Goal: Task Accomplishment & Management: Use online tool/utility

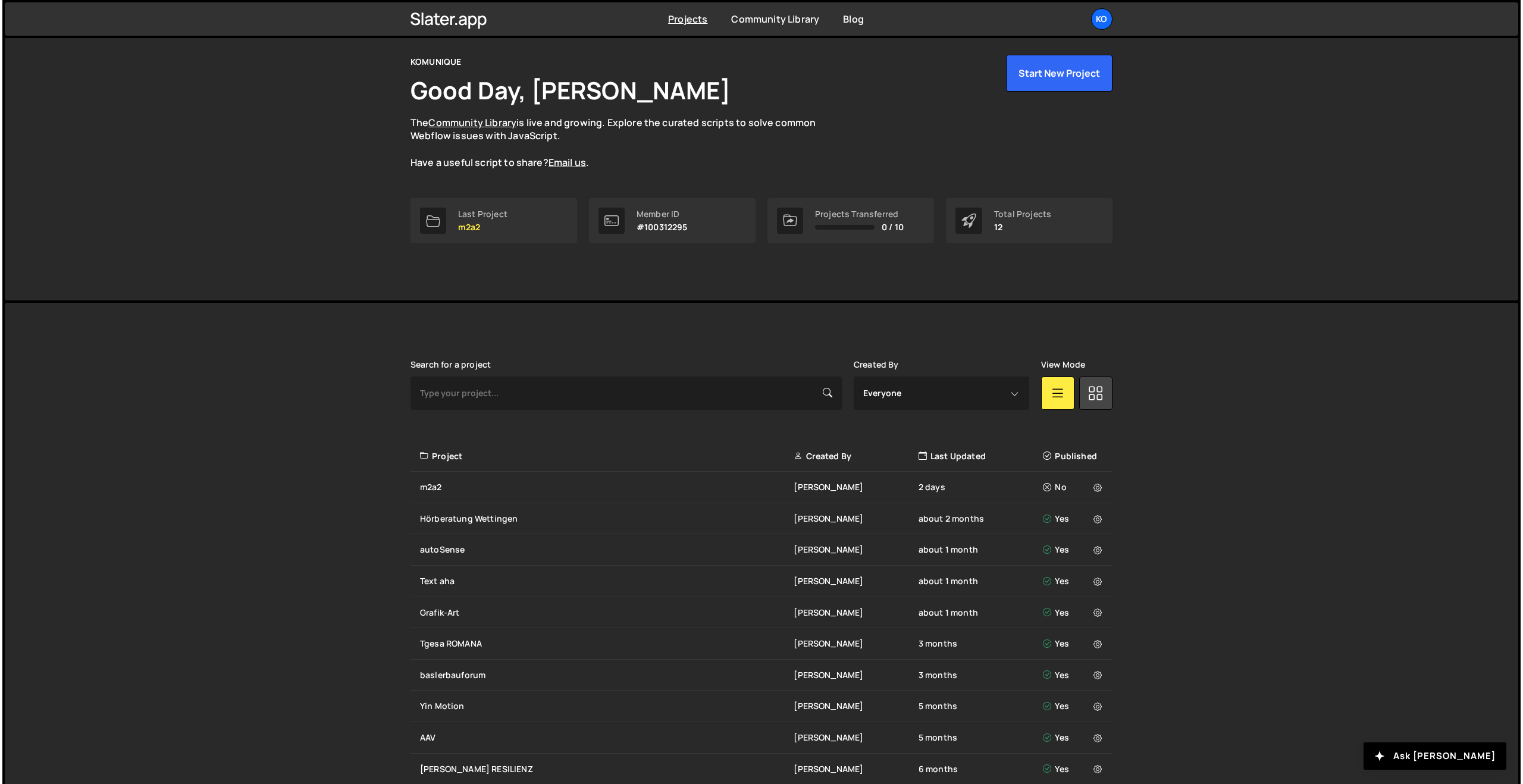
scroll to position [33, 0]
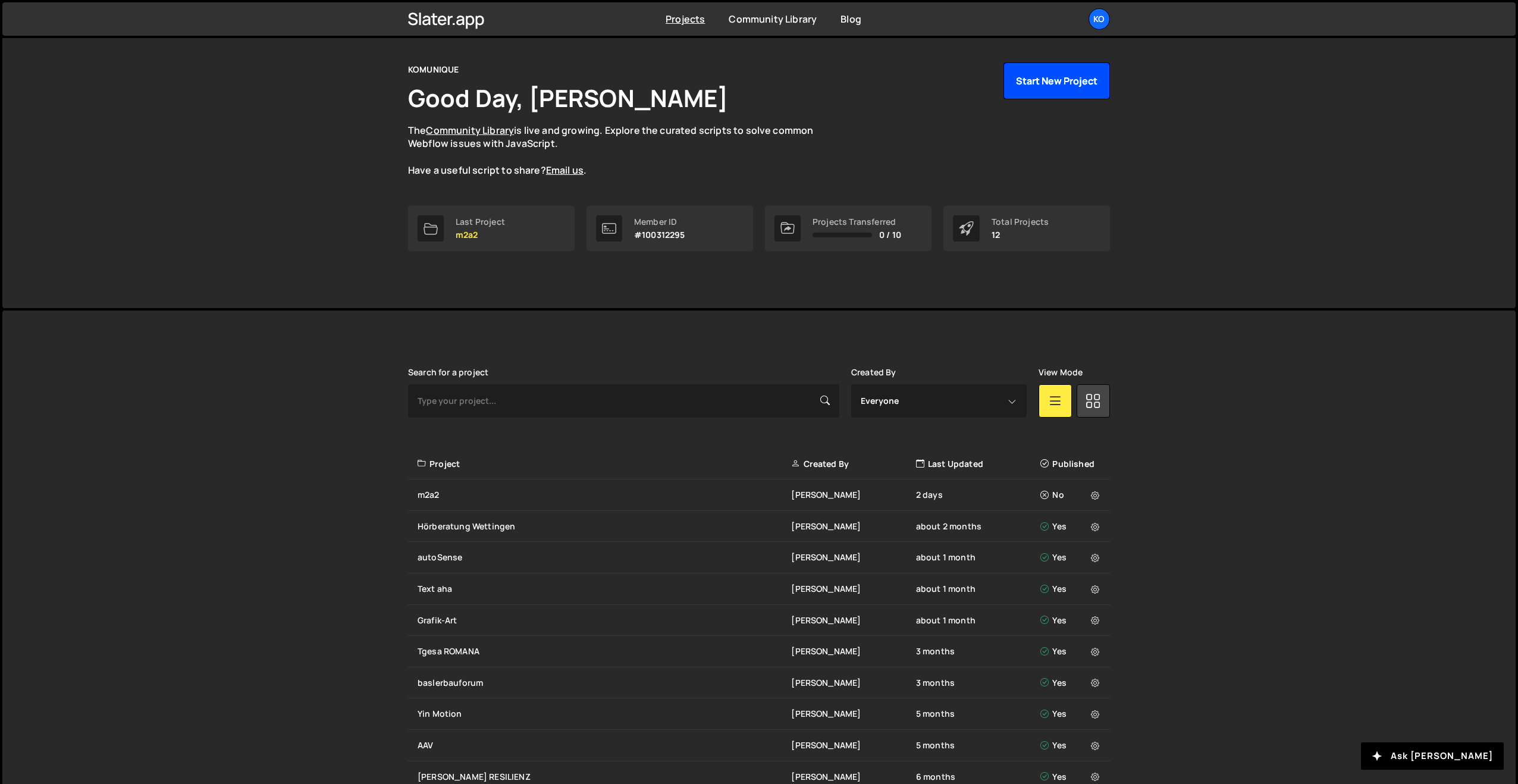
click at [1050, 85] on button "Start New Project" at bounding box center [1057, 81] width 107 height 37
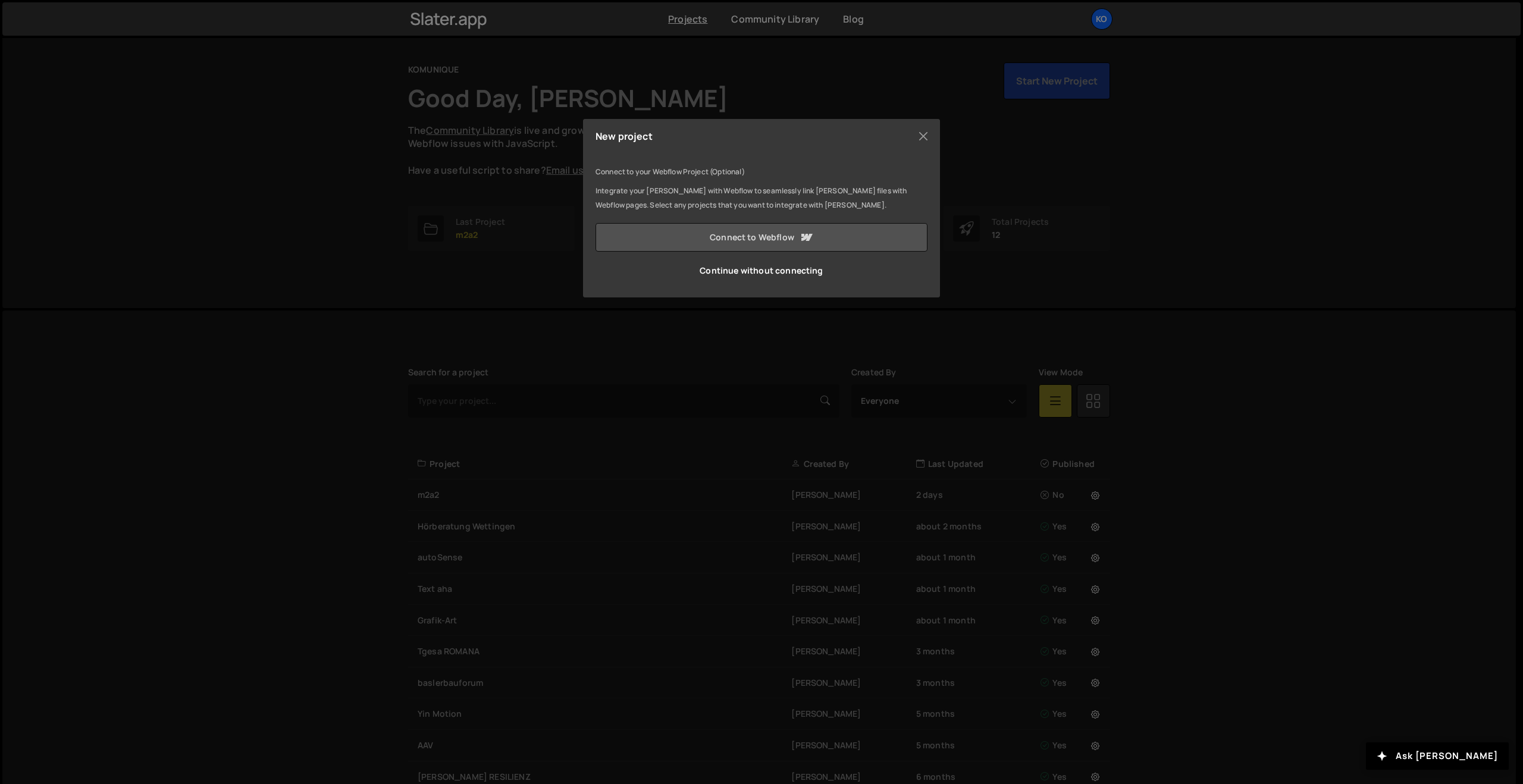
click at [726, 227] on link "Connect to Webflow" at bounding box center [761, 237] width 332 height 28
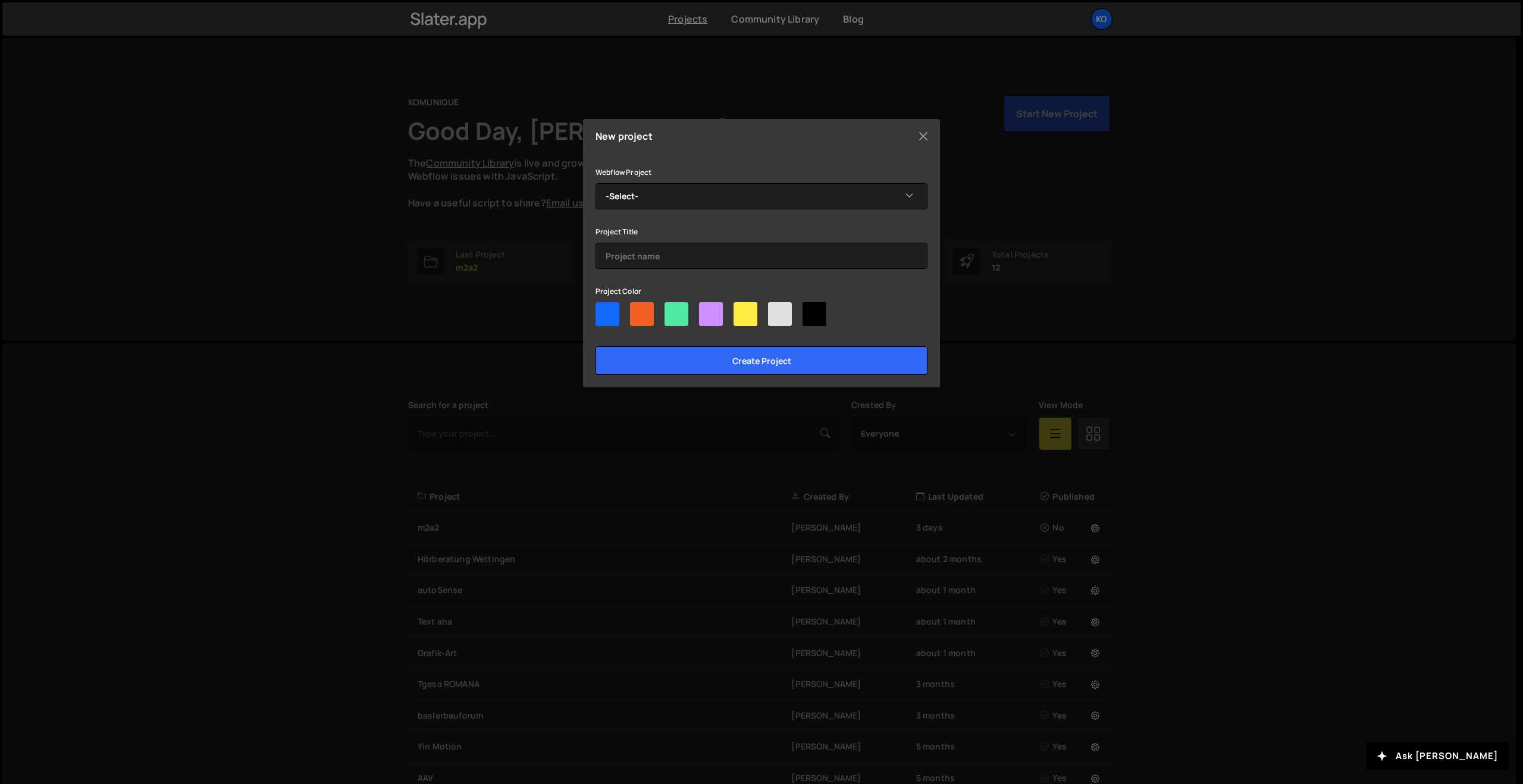
click at [679, 312] on div at bounding box center [677, 314] width 24 height 24
click at [672, 310] on input"] "radio" at bounding box center [669, 306] width 7 height 7
radio input"] "true"
click at [695, 363] on input "Create project" at bounding box center [761, 360] width 332 height 28
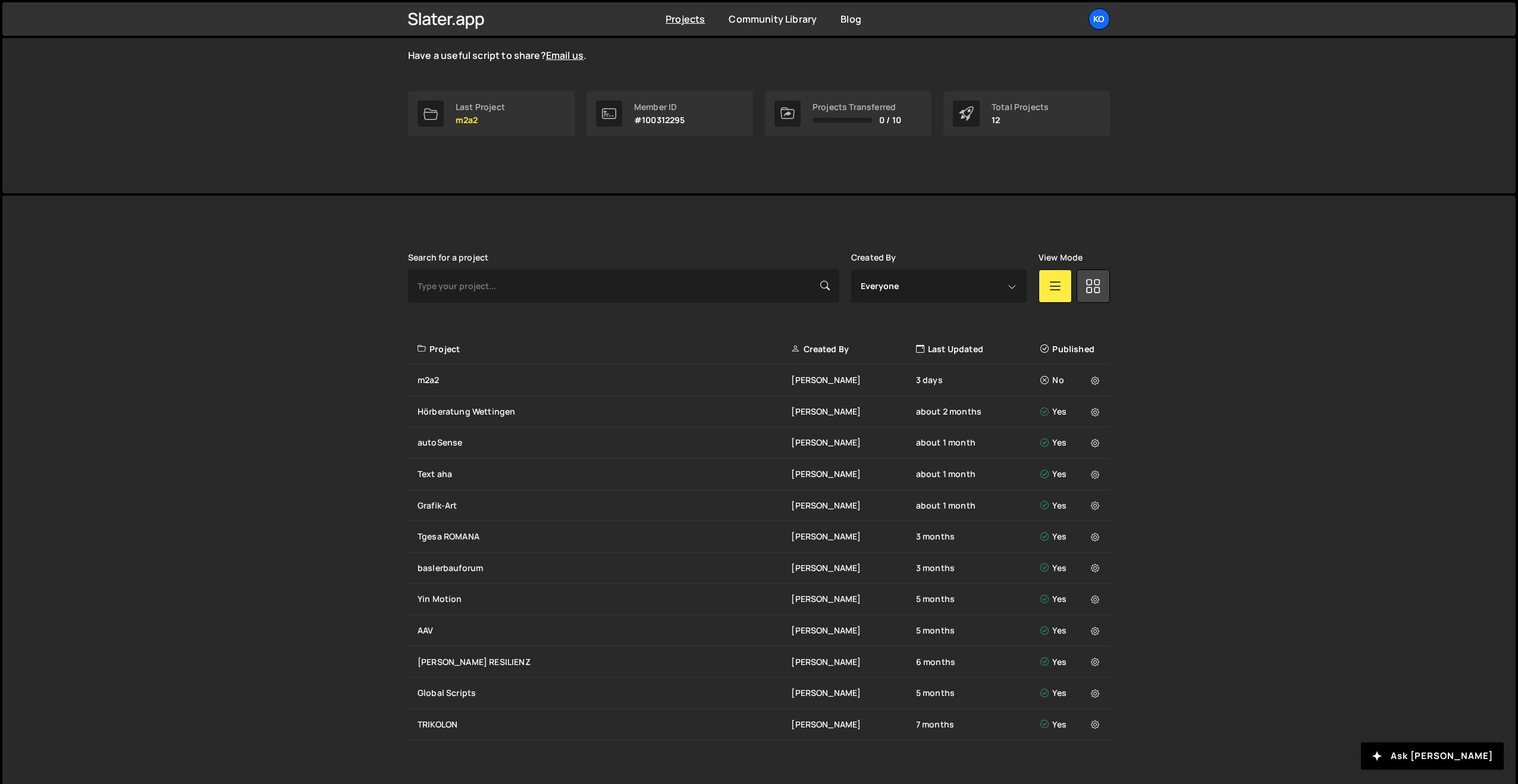
scroll to position [162, 0]
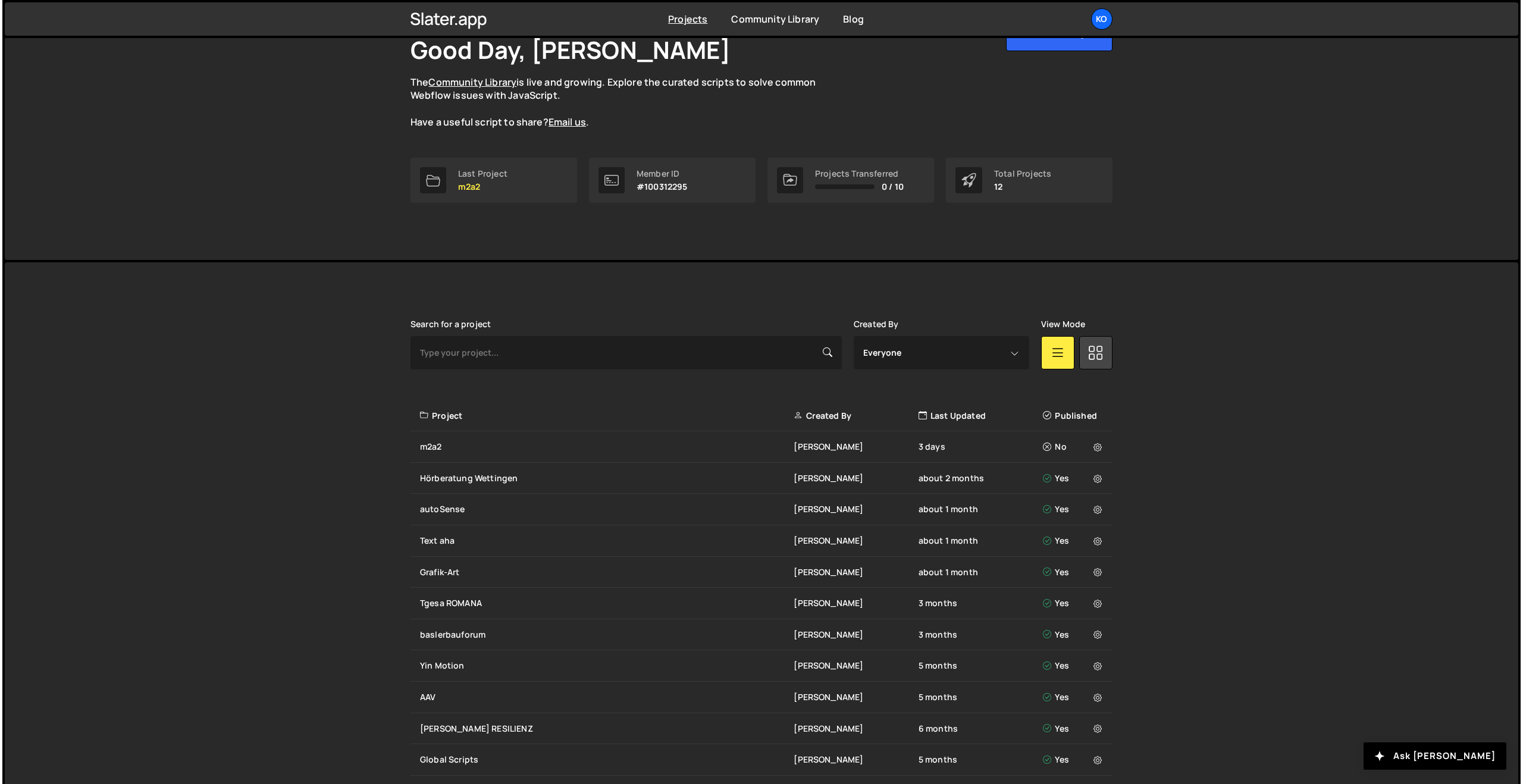
scroll to position [73, 0]
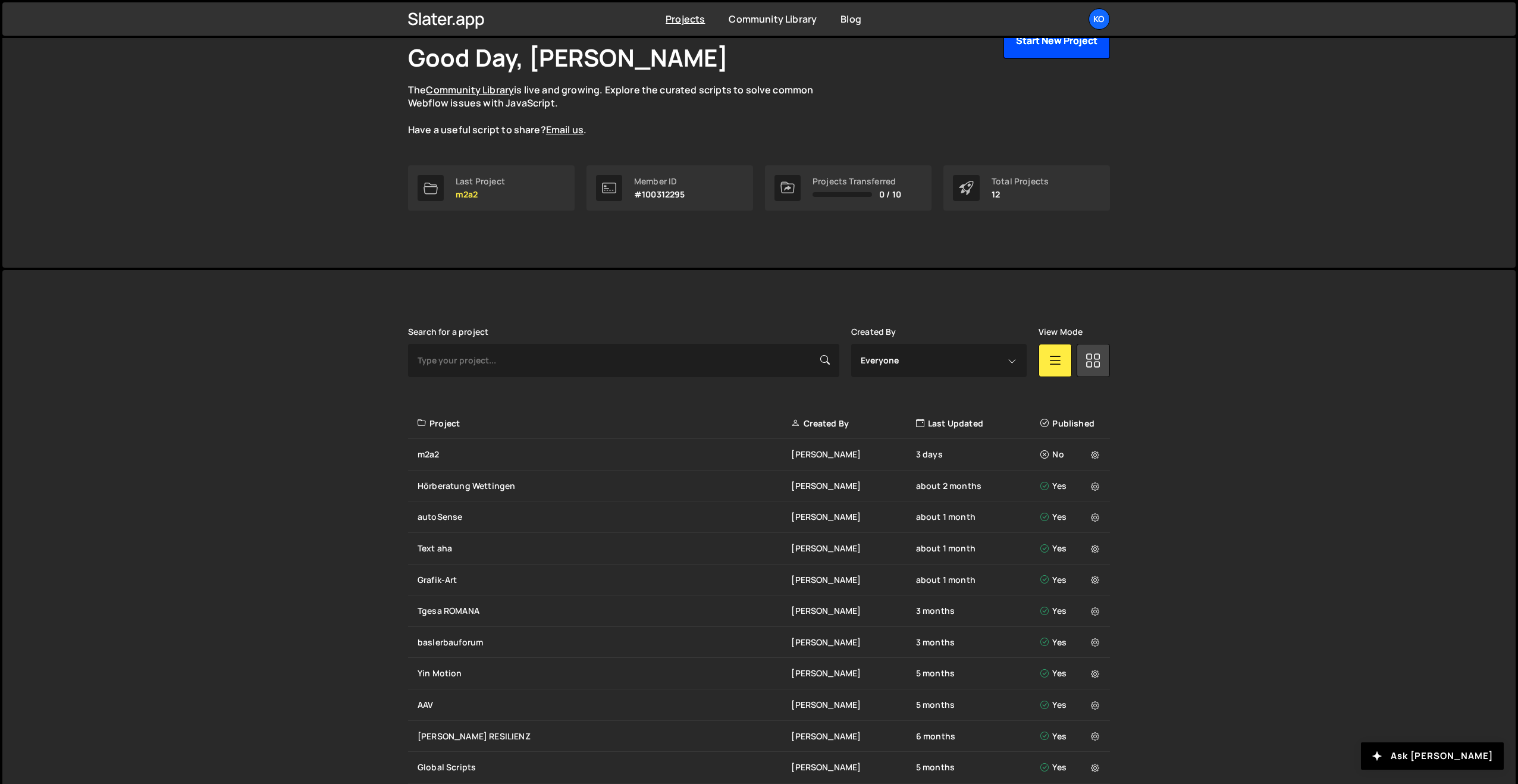
click at [1023, 53] on button "Start New Project" at bounding box center [1057, 40] width 107 height 37
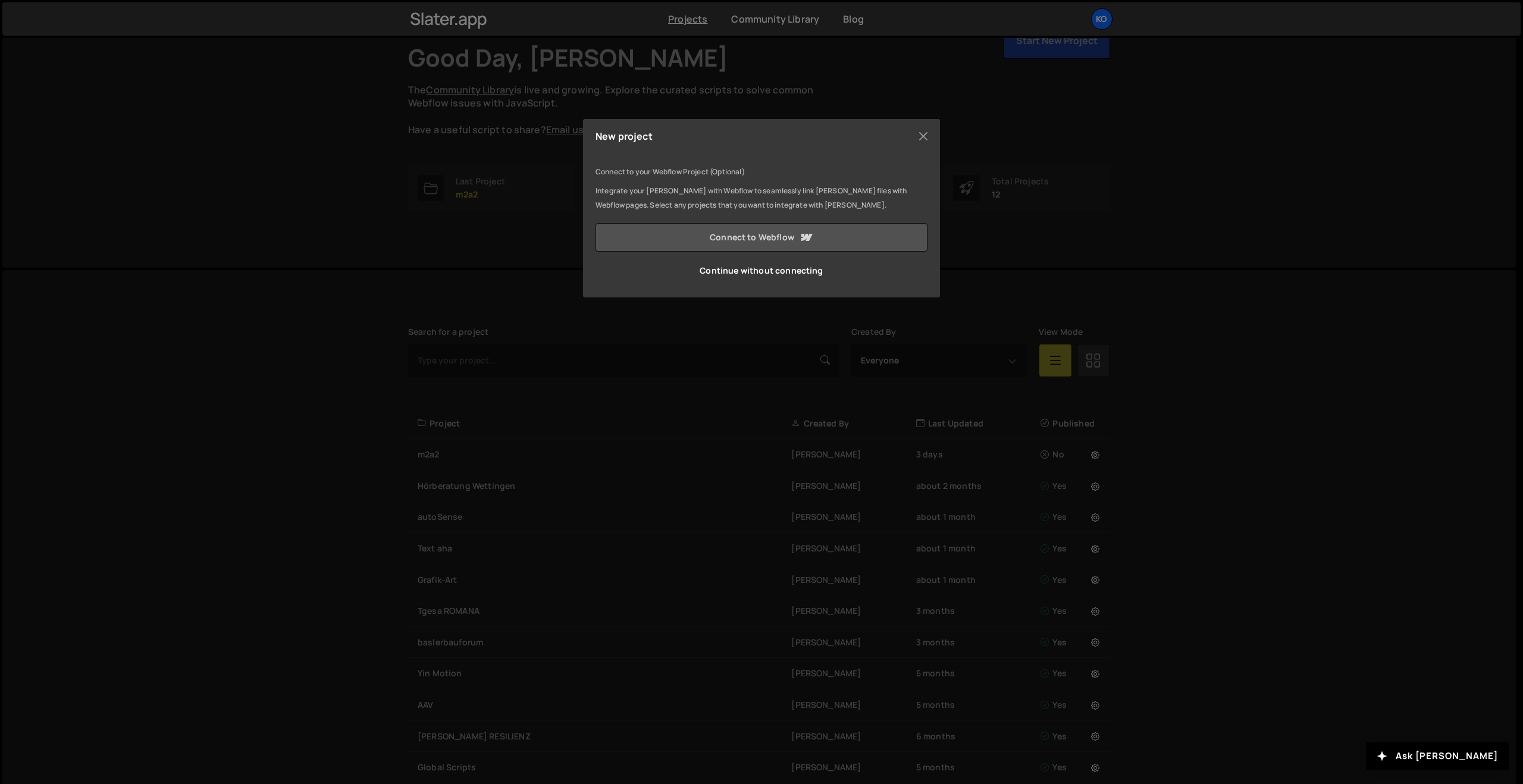
click at [716, 238] on link "Connect to Webflow" at bounding box center [761, 237] width 332 height 28
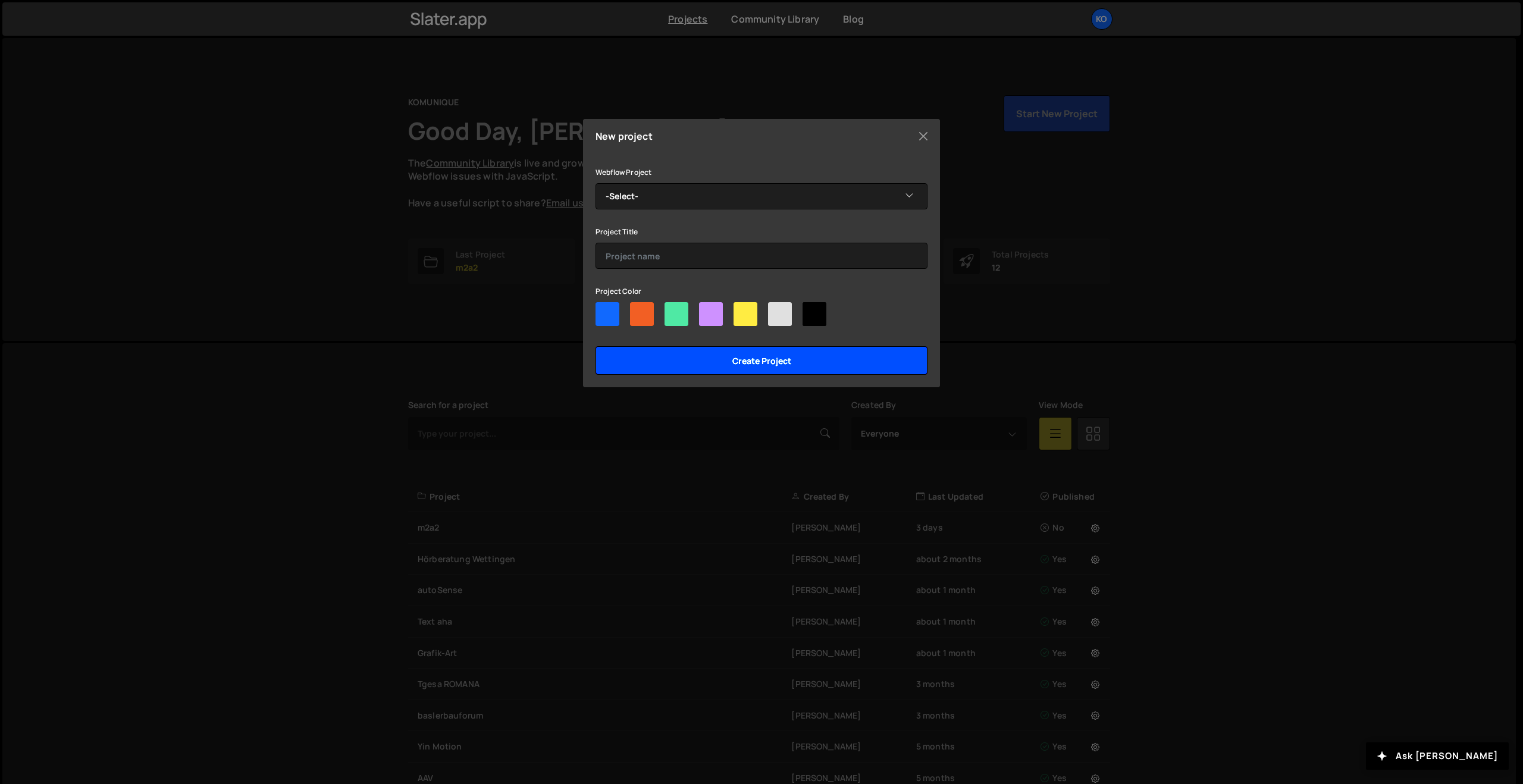
click at [756, 353] on input "Create project" at bounding box center [761, 360] width 332 height 28
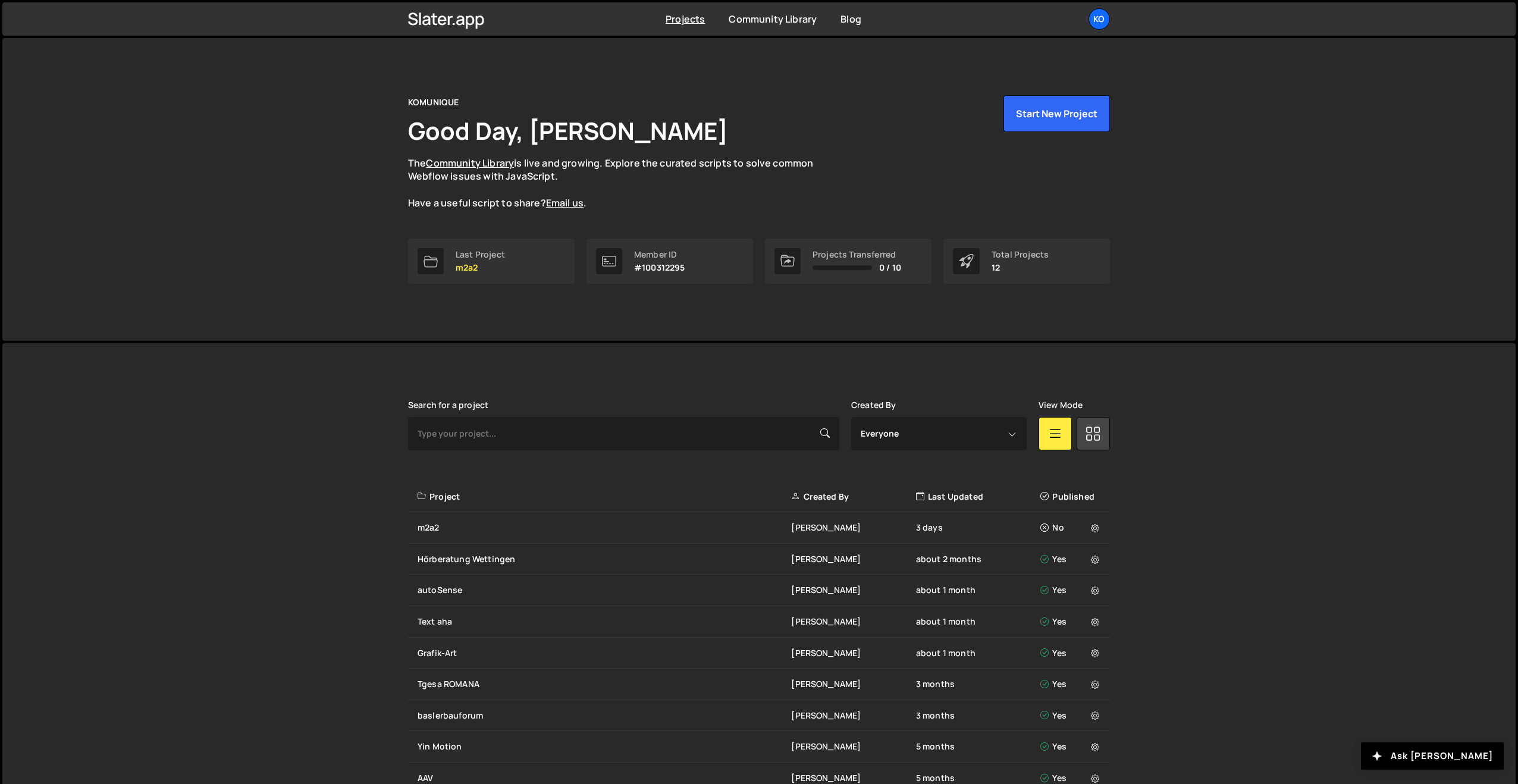
click at [620, 190] on p "The Community Library is live and growing. Explore the curated scripts to solve…" at bounding box center [622, 183] width 428 height 53
click at [1036, 118] on button "Start New Project" at bounding box center [1057, 114] width 107 height 37
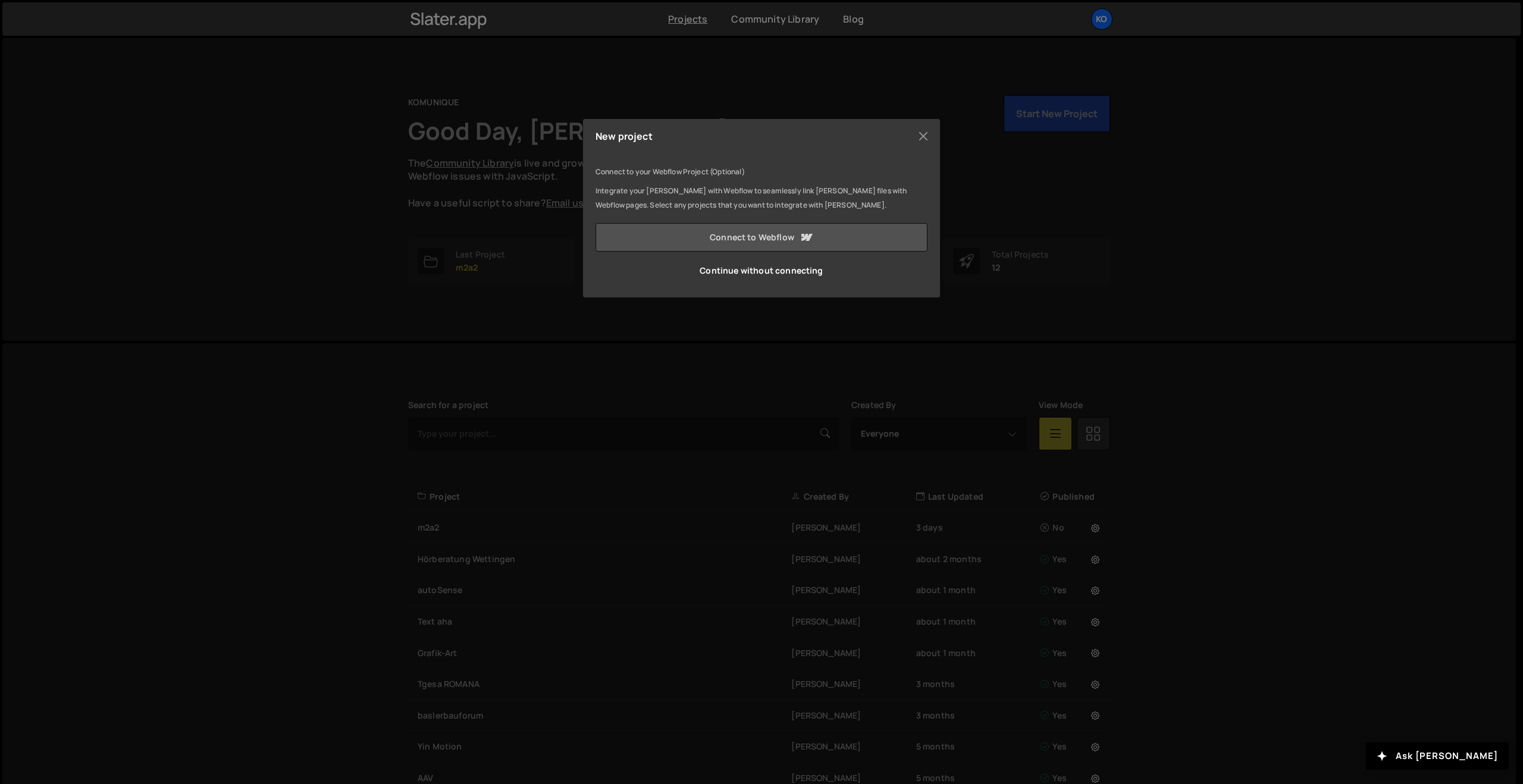
click at [673, 232] on link "Connect to Webflow" at bounding box center [761, 237] width 332 height 28
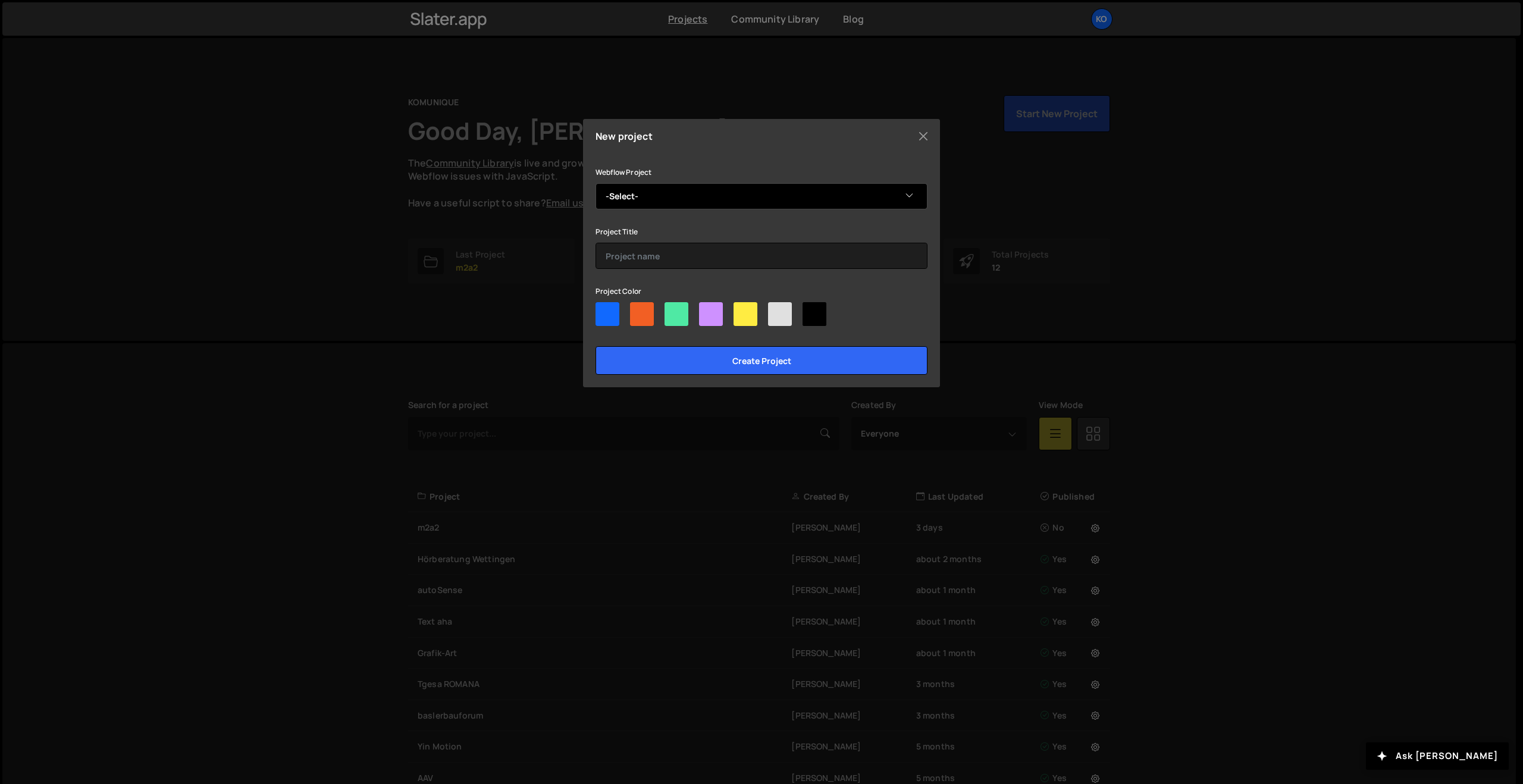
click at [630, 196] on select "-Select- WordPress2Webflow" at bounding box center [761, 196] width 332 height 27
select select "68e6bd30240d154eb5a7aa7e"
click at [595, 184] on select "-Select- WordPress2Webflow" at bounding box center [761, 196] width 332 height 27
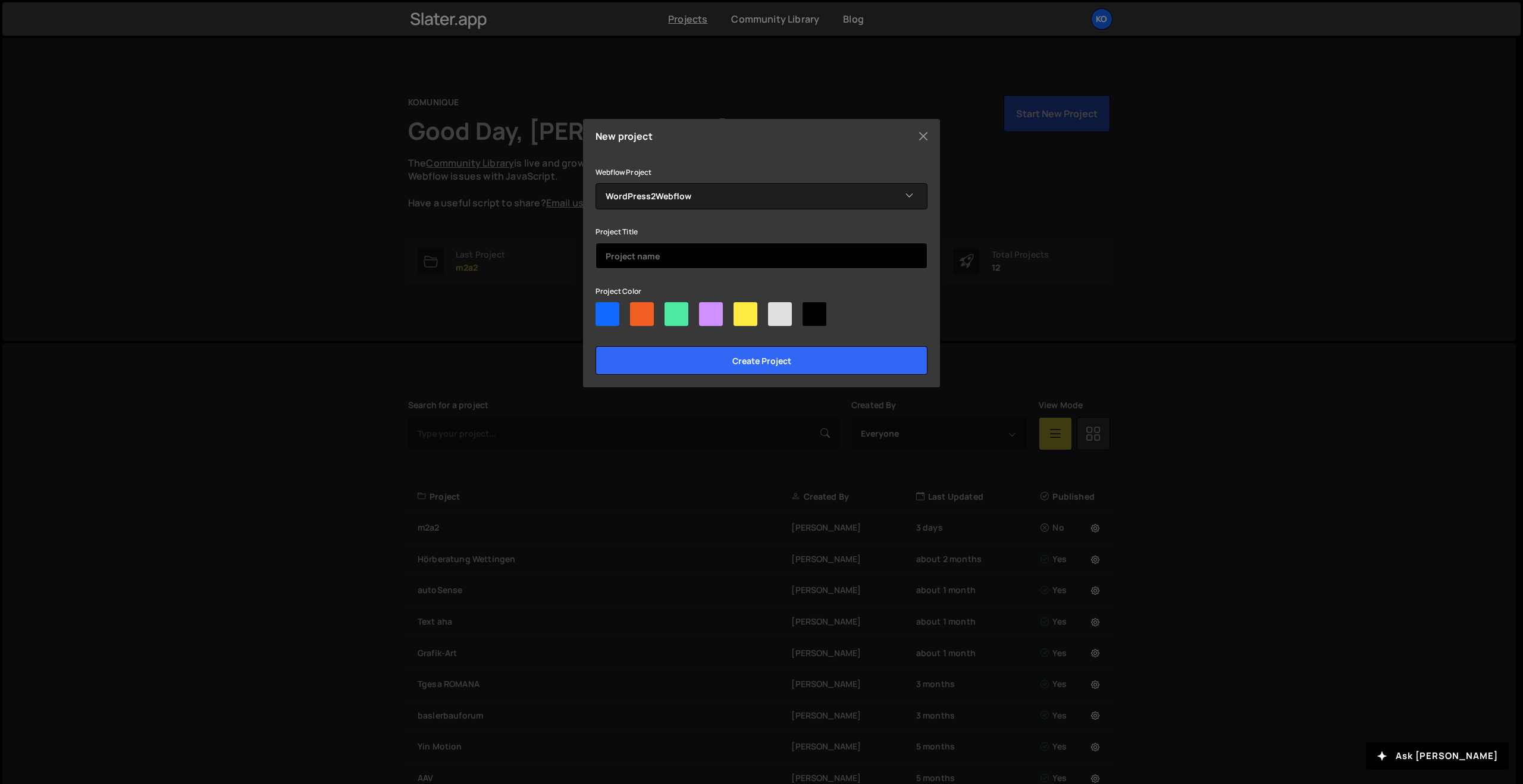
click at [620, 248] on input "text" at bounding box center [761, 255] width 332 height 27
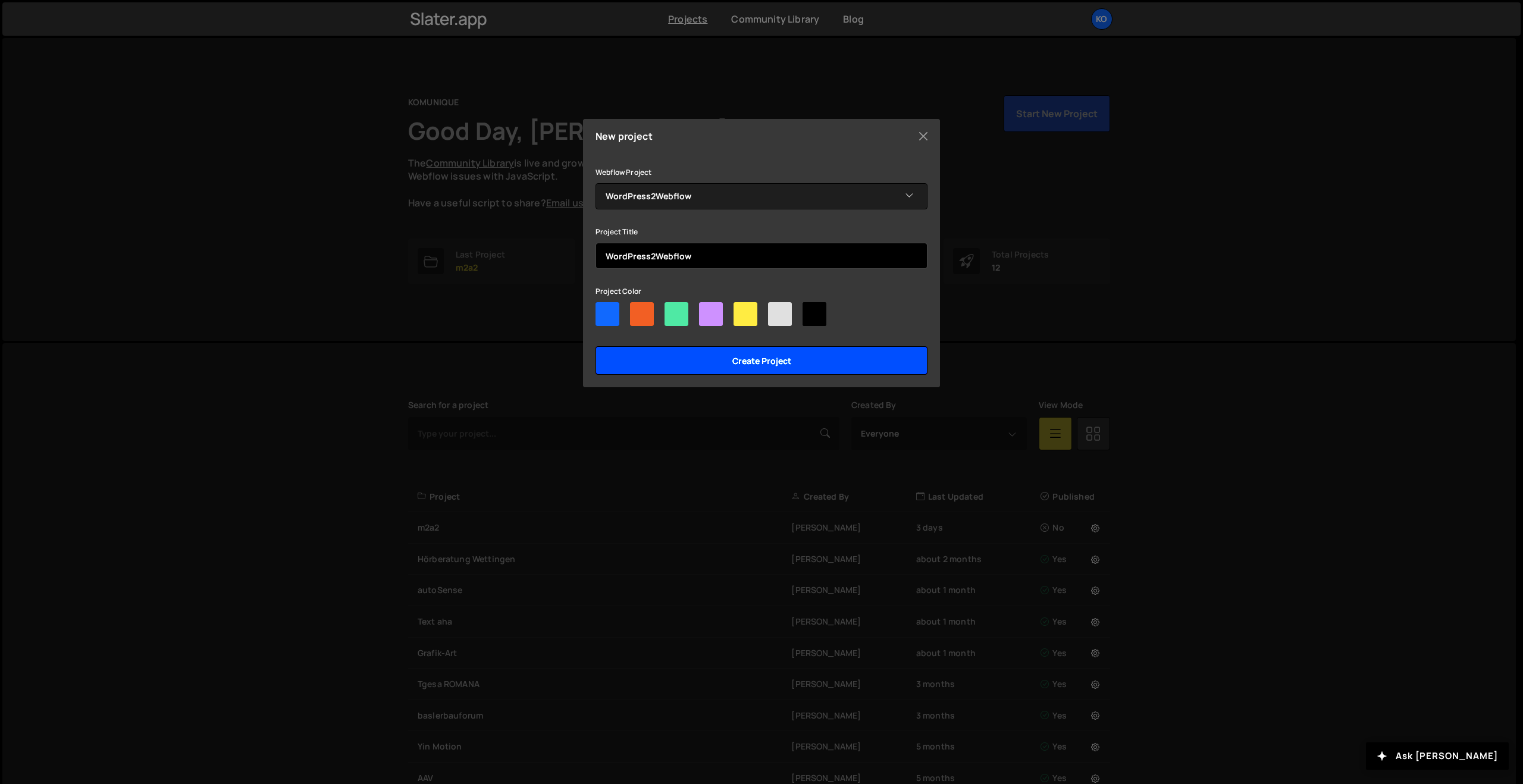
type input "WordPress2Webflow"
click at [740, 361] on input "Create project" at bounding box center [761, 360] width 332 height 28
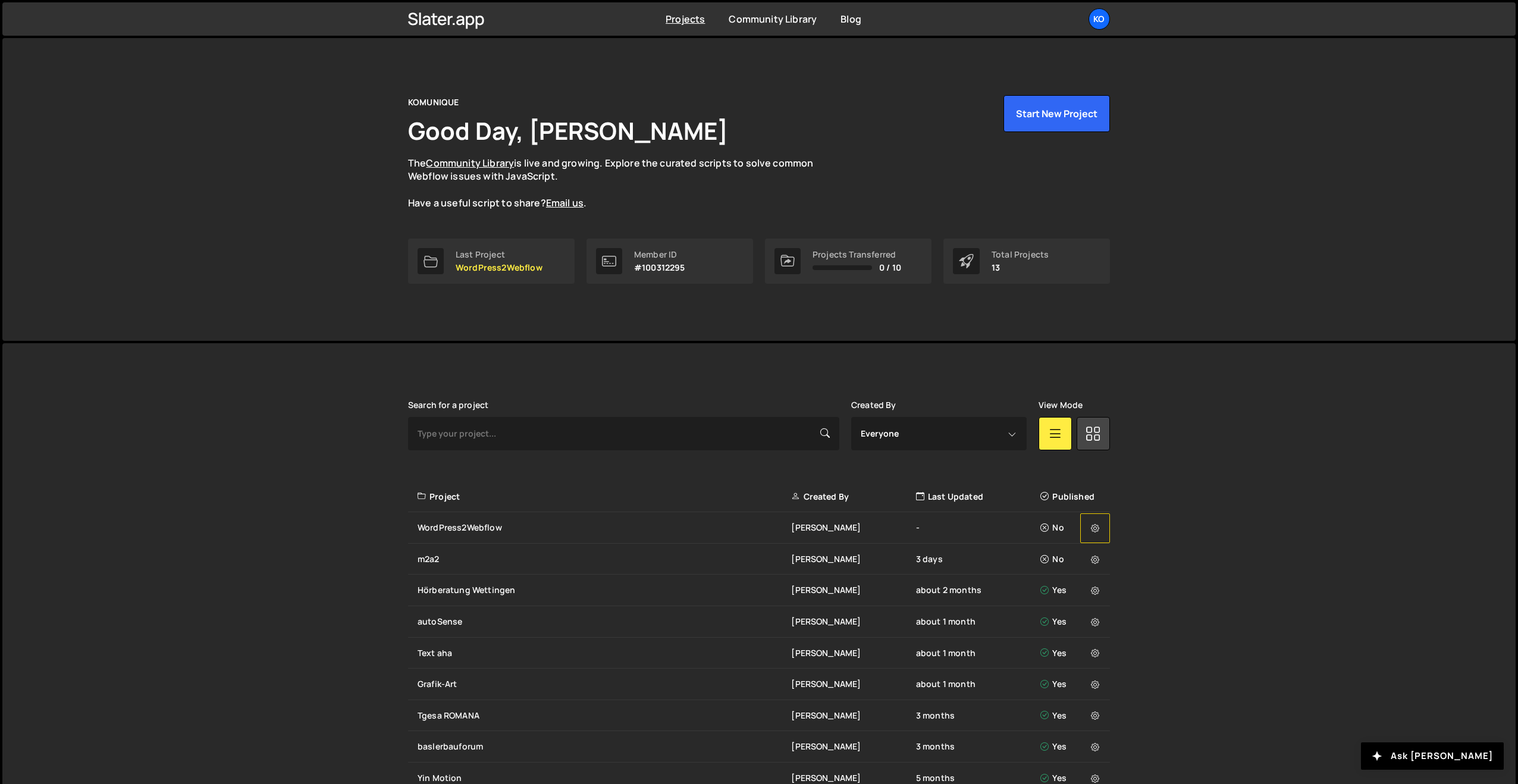
click at [1094, 527] on icon at bounding box center [1095, 528] width 8 height 12
click at [517, 521] on div "WordPress2Webflow" at bounding box center [604, 527] width 374 height 12
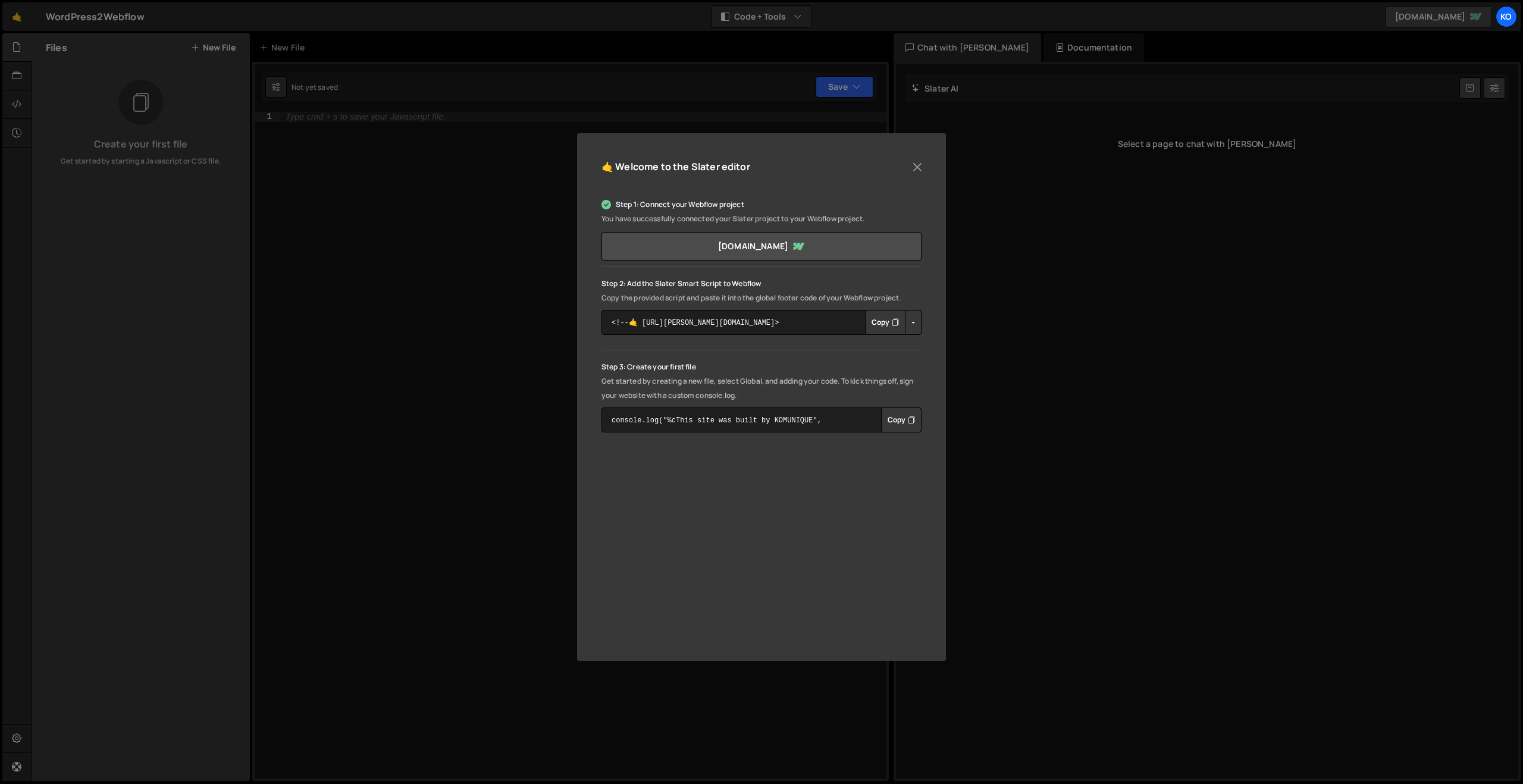
click at [884, 321] on button "Copy" at bounding box center [886, 322] width 40 height 25
click at [908, 415] on icon "Button group with nested dropdown" at bounding box center [912, 420] width 7 height 12
click at [352, 133] on div "🤙 Welcome to the Slater editor Step 1: Connect your Webflow project You have su…" at bounding box center [762, 392] width 1523 height 784
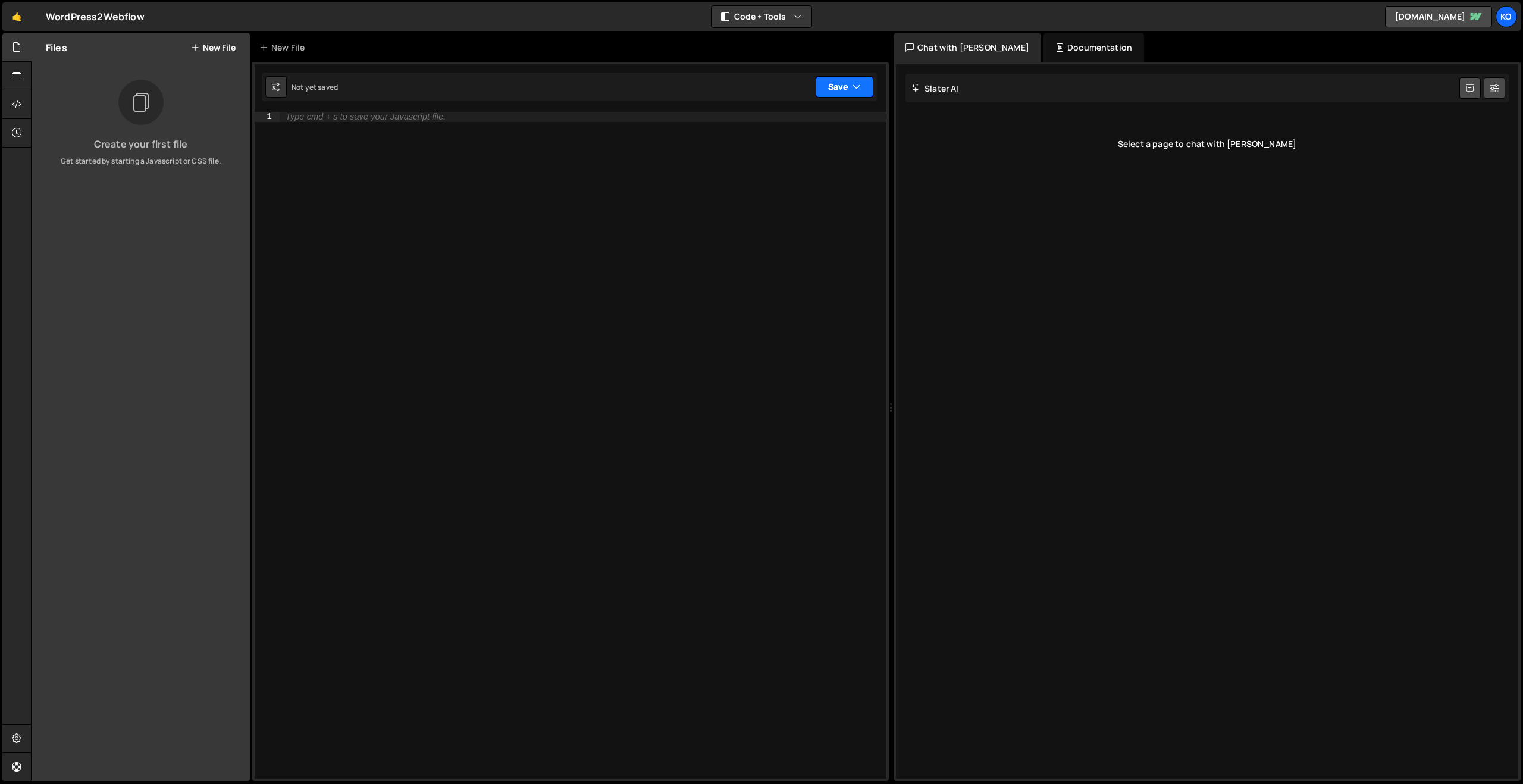
drag, startPoint x: 840, startPoint y: 80, endPoint x: 273, endPoint y: 63, distance: 567.3
click at [354, 63] on div "Debug Explain Copy New File Not yet saved Upgrade to Edit Save S Not saved S G 1" at bounding box center [570, 407] width 637 height 748
click at [217, 51] on button "New File" at bounding box center [213, 48] width 45 height 9
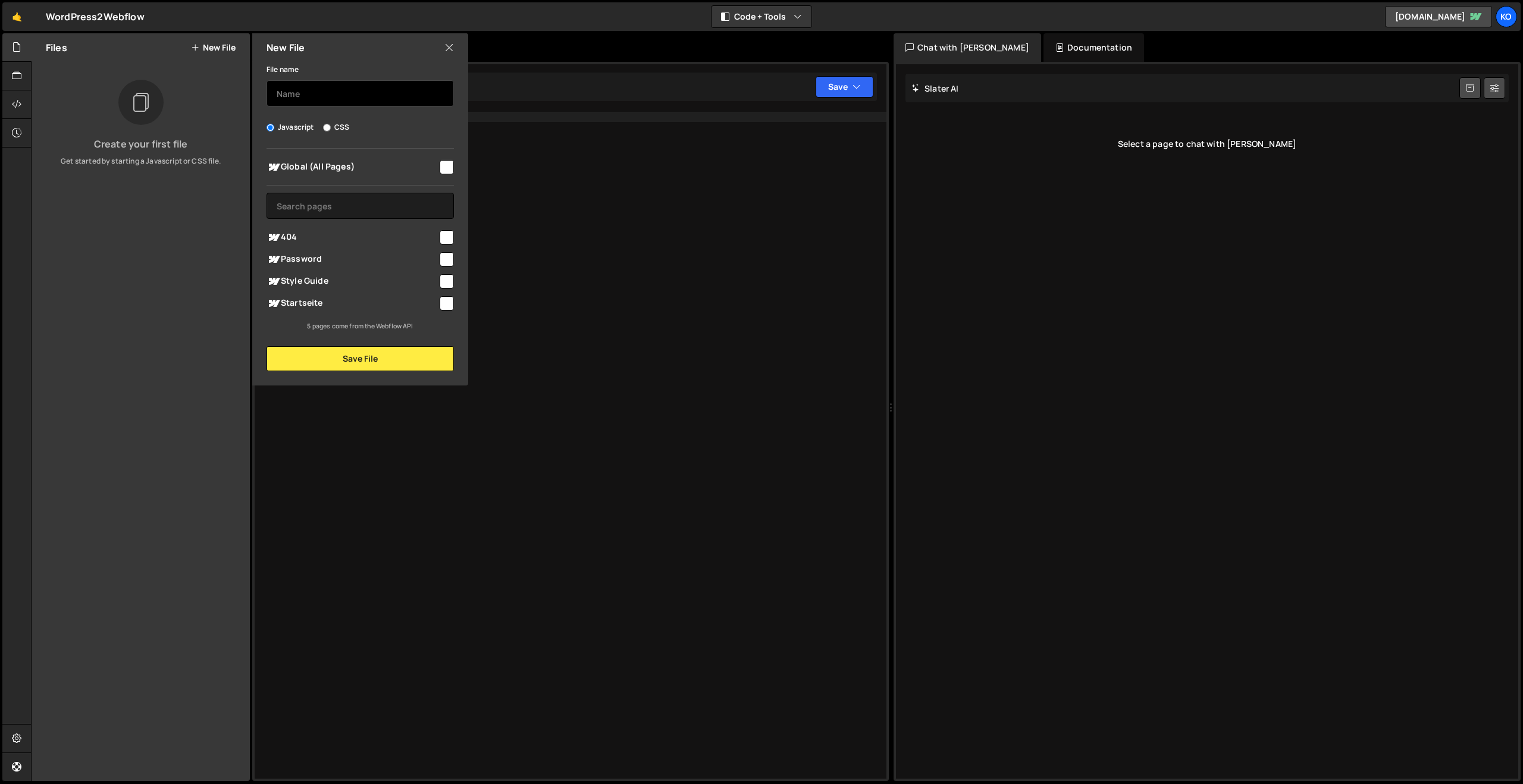
click at [311, 89] on input "text" at bounding box center [360, 93] width 187 height 27
type input "main"
click at [450, 162] on input "checkbox" at bounding box center [447, 167] width 15 height 15
checkbox input "true"
click at [349, 353] on button "Save File" at bounding box center [360, 358] width 187 height 25
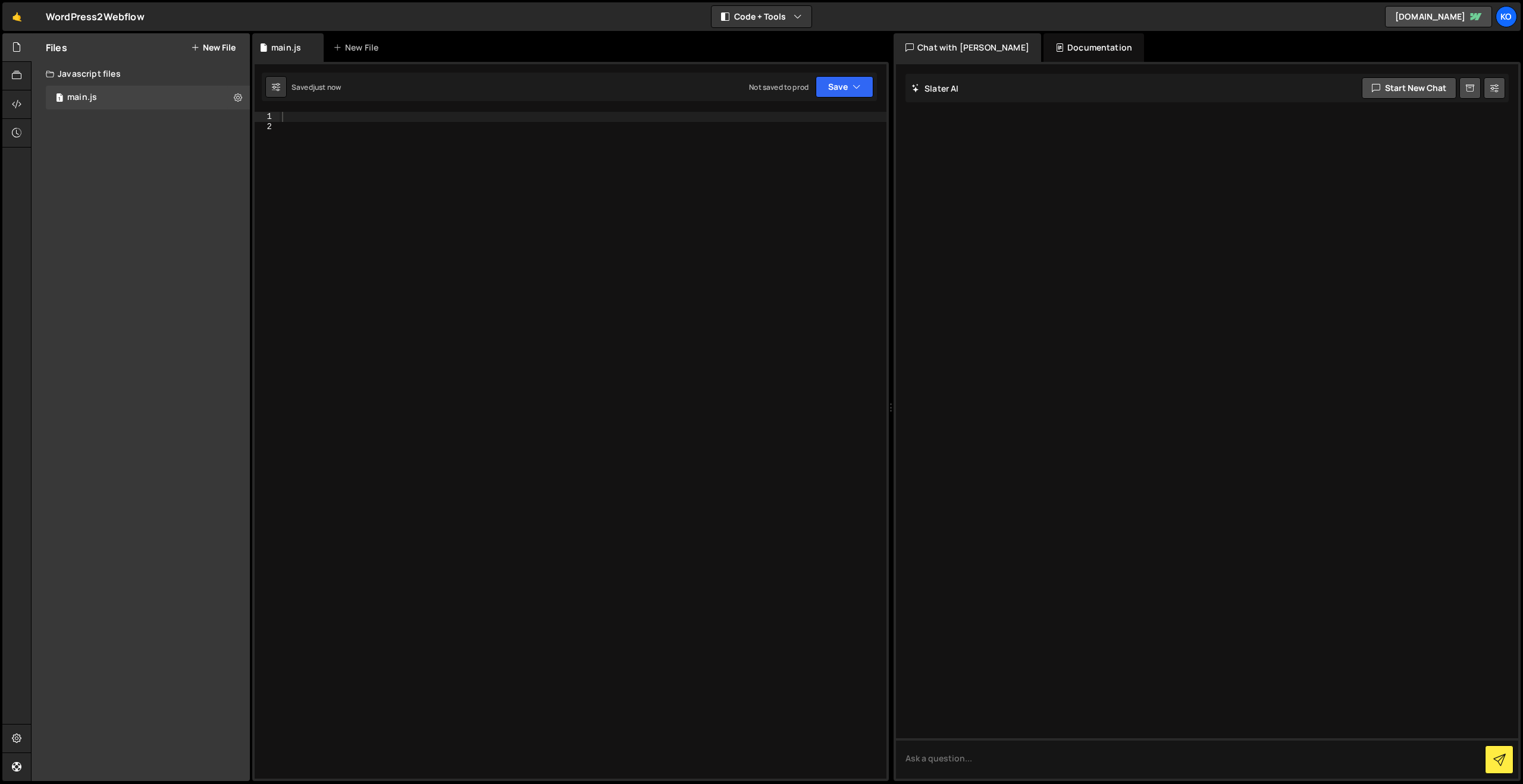
click at [285, 122] on div at bounding box center [582, 455] width 607 height 687
click at [286, 115] on div at bounding box center [582, 455] width 607 height 687
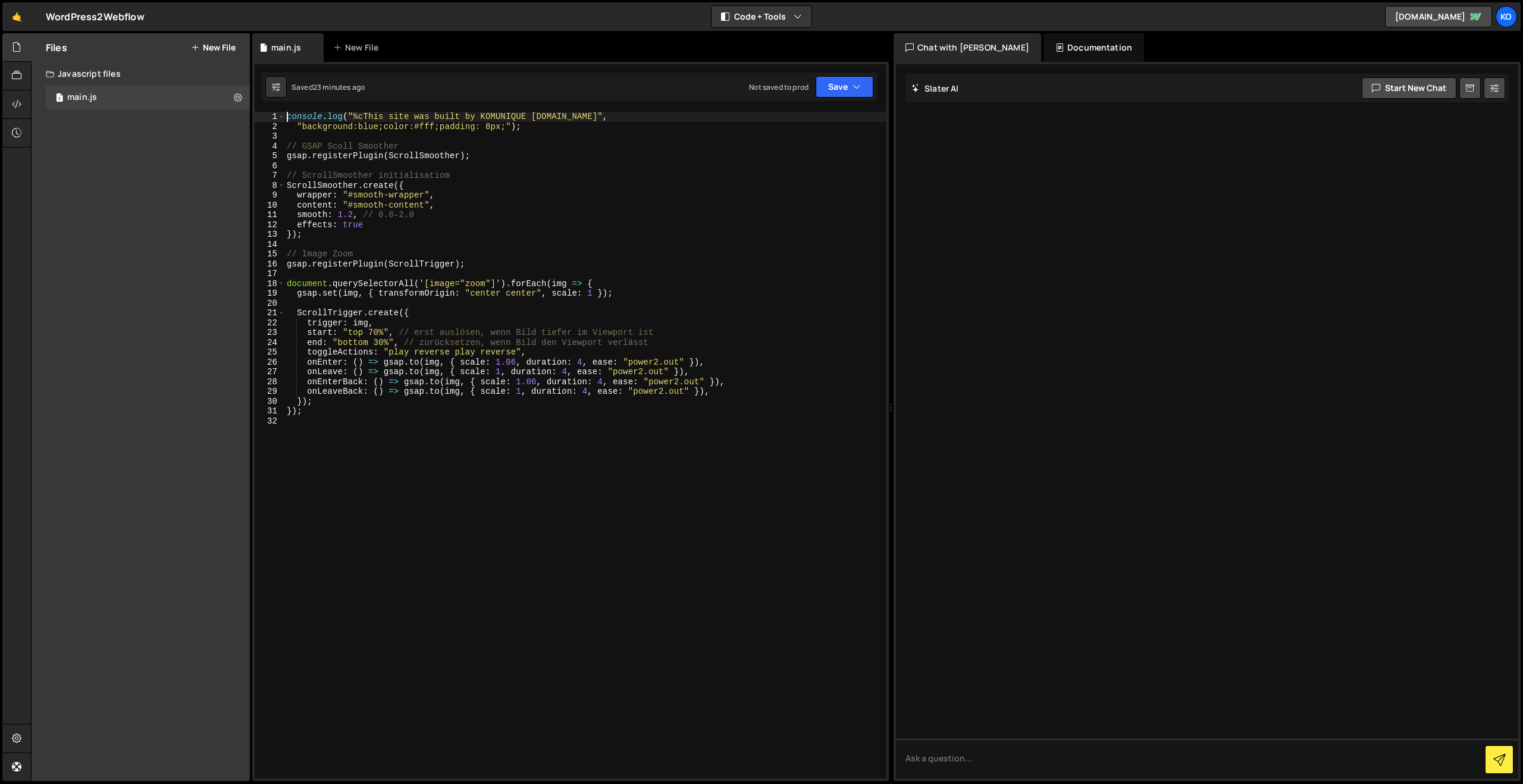
type textarea "console.log("%cThis site was built by KOMUNIQUE www.komunique.com","
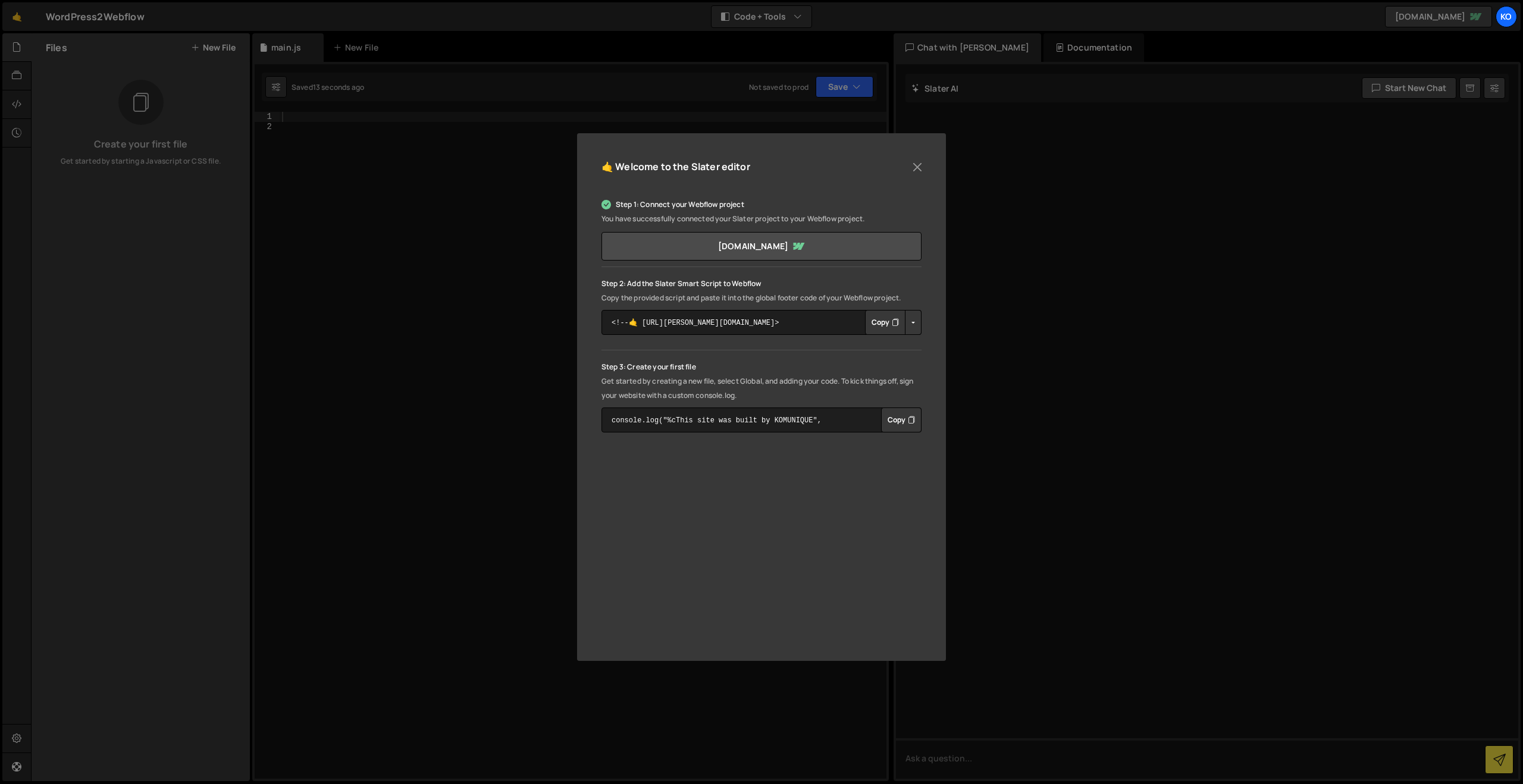
click at [132, 95] on div "🤙 Welcome to the [PERSON_NAME] editor Step 1: Connect your Webflow project You …" at bounding box center [762, 392] width 1523 height 784
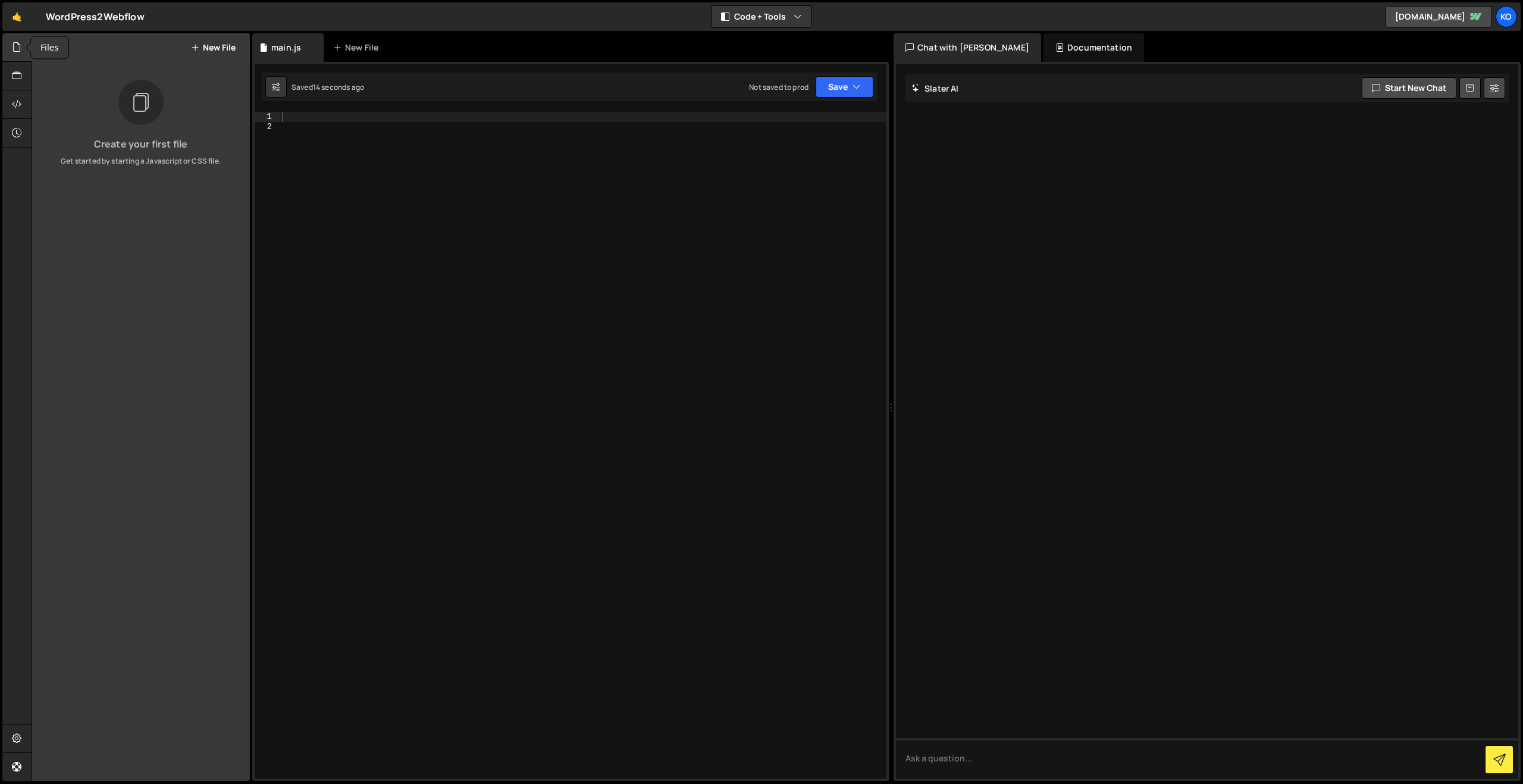
click at [14, 51] on icon at bounding box center [17, 47] width 9 height 13
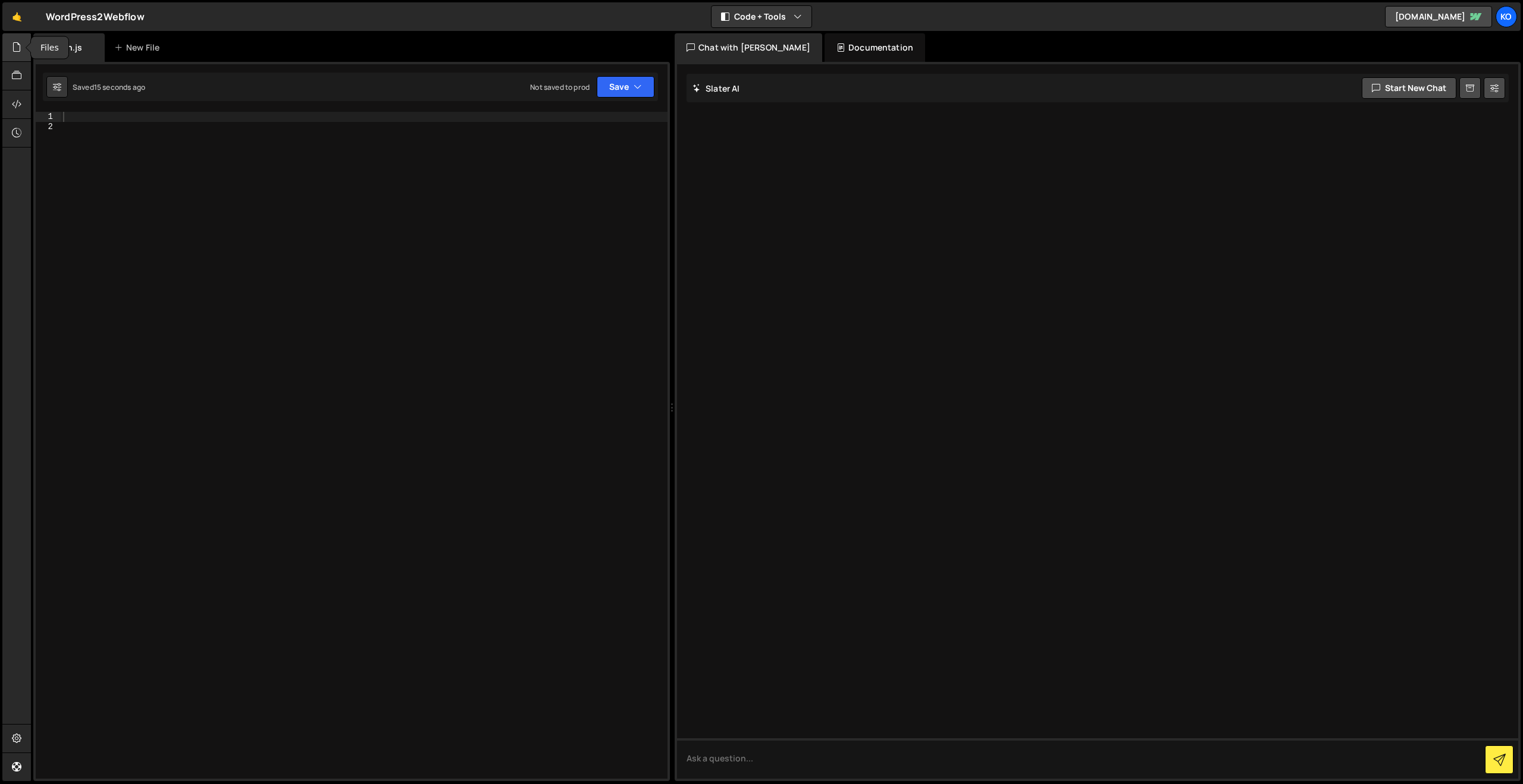
click at [5, 50] on div at bounding box center [17, 47] width 29 height 28
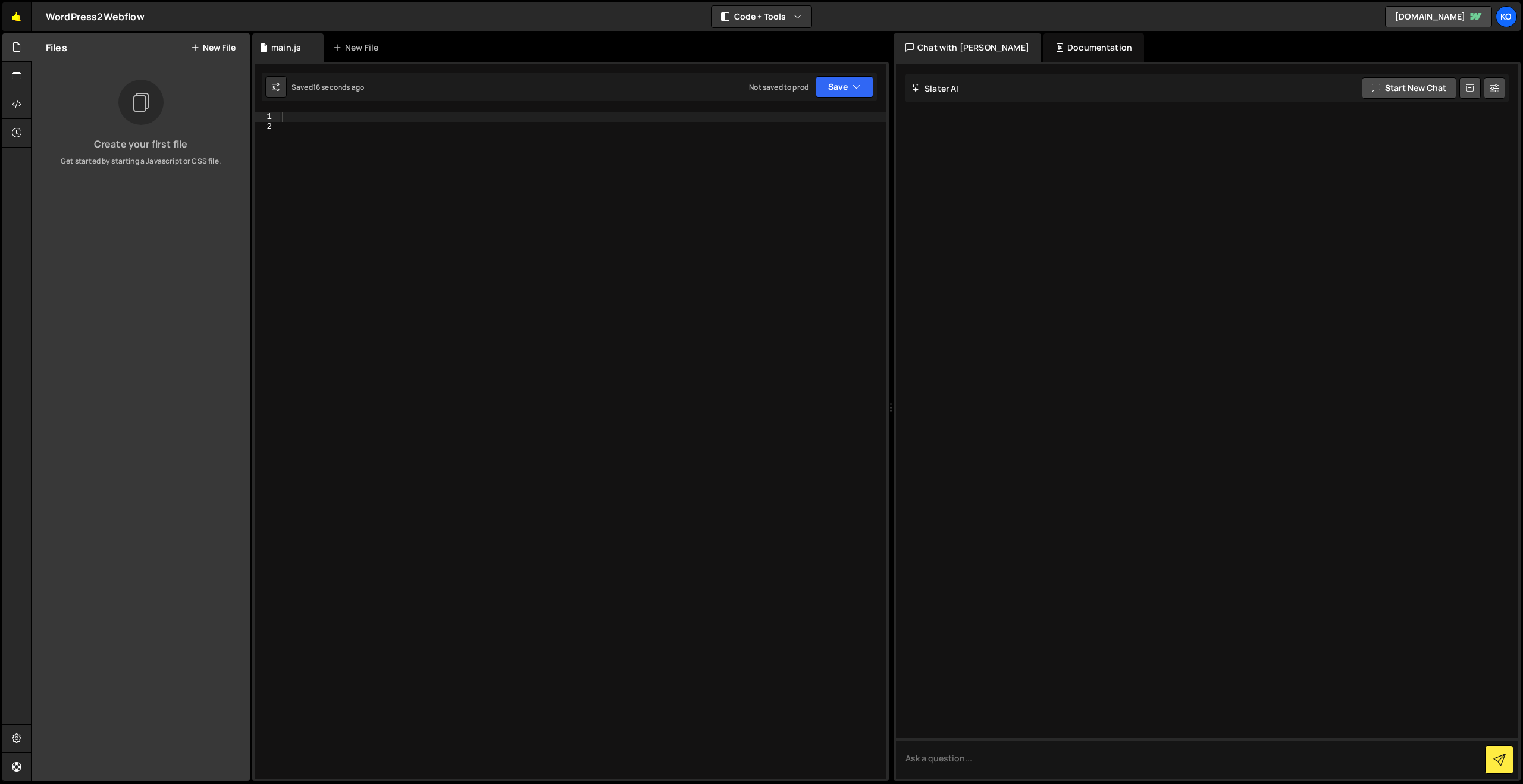
click at [20, 19] on link "🤙" at bounding box center [17, 17] width 29 height 28
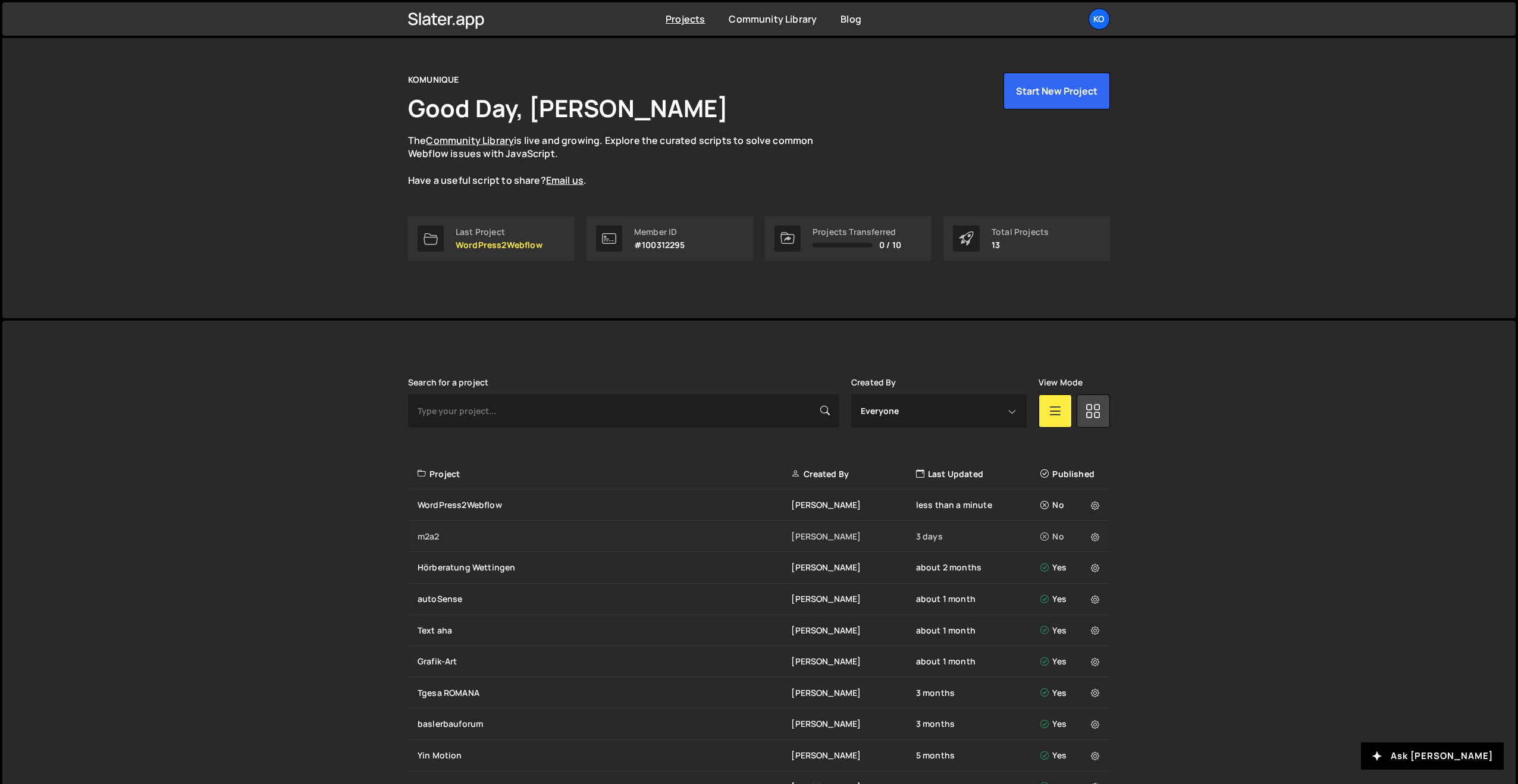
scroll to position [38, 0]
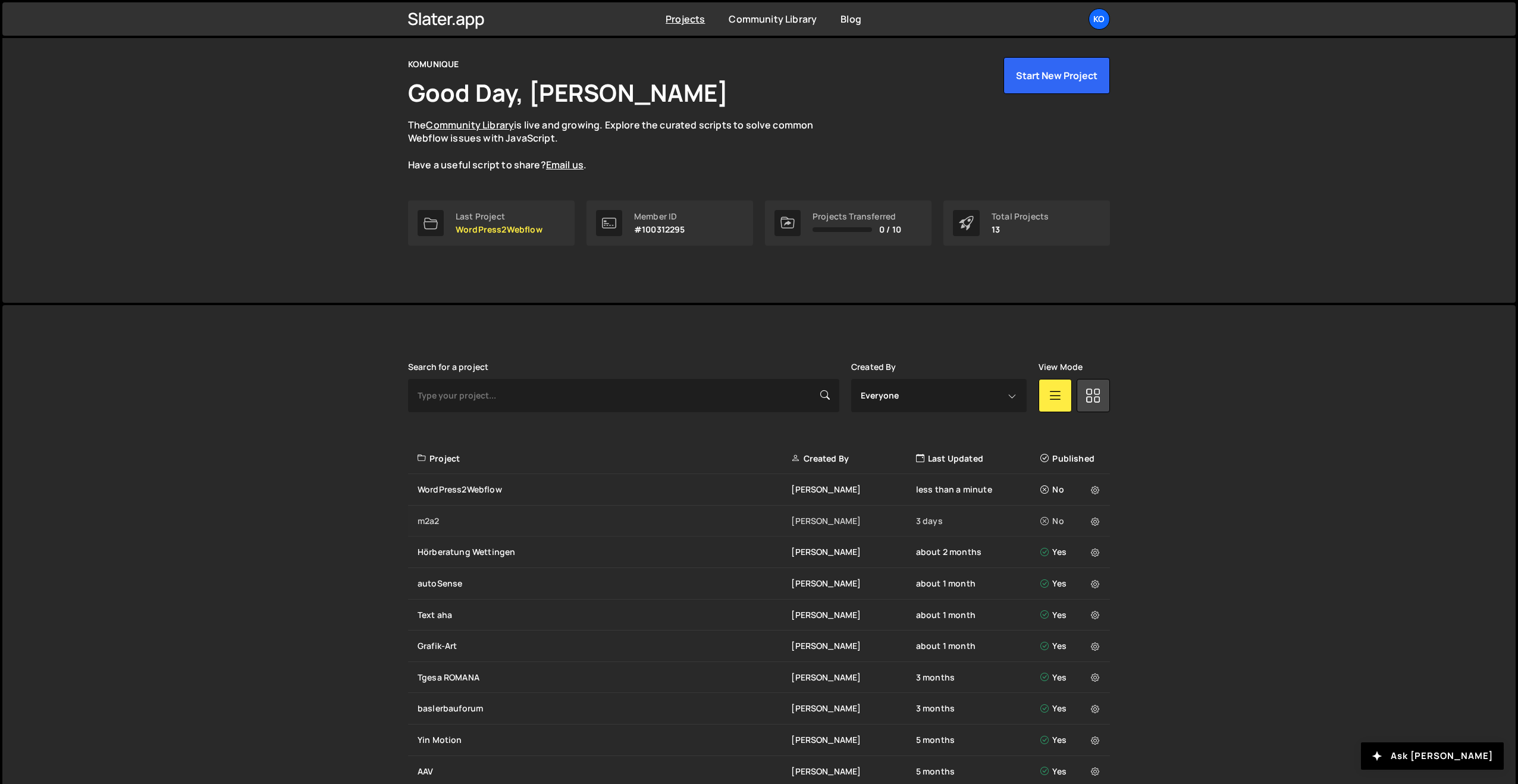
click at [533, 506] on div "m2a2 Philipp Roth 3 days No" at bounding box center [759, 521] width 702 height 31
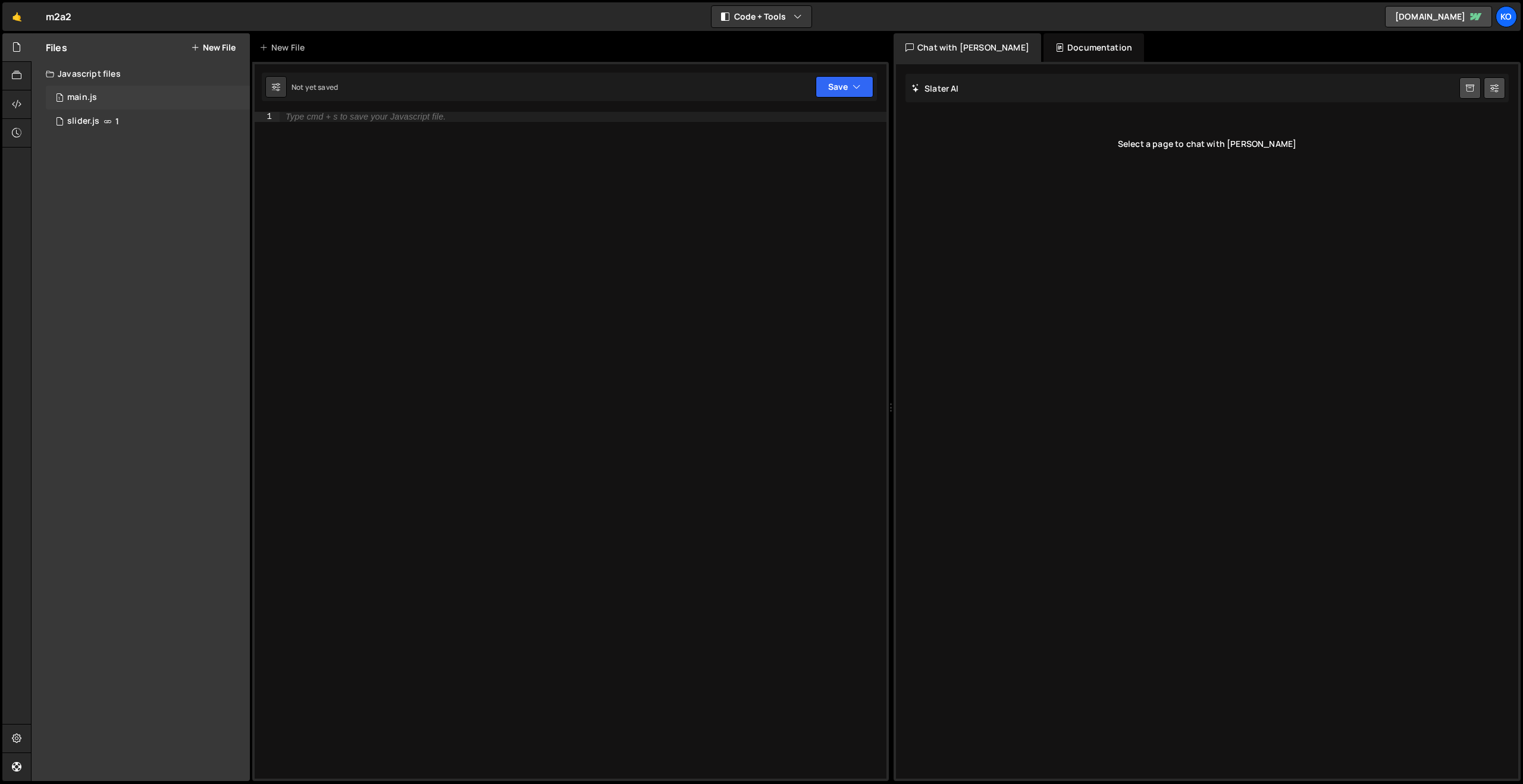
click at [79, 100] on div "main.js" at bounding box center [82, 97] width 29 height 11
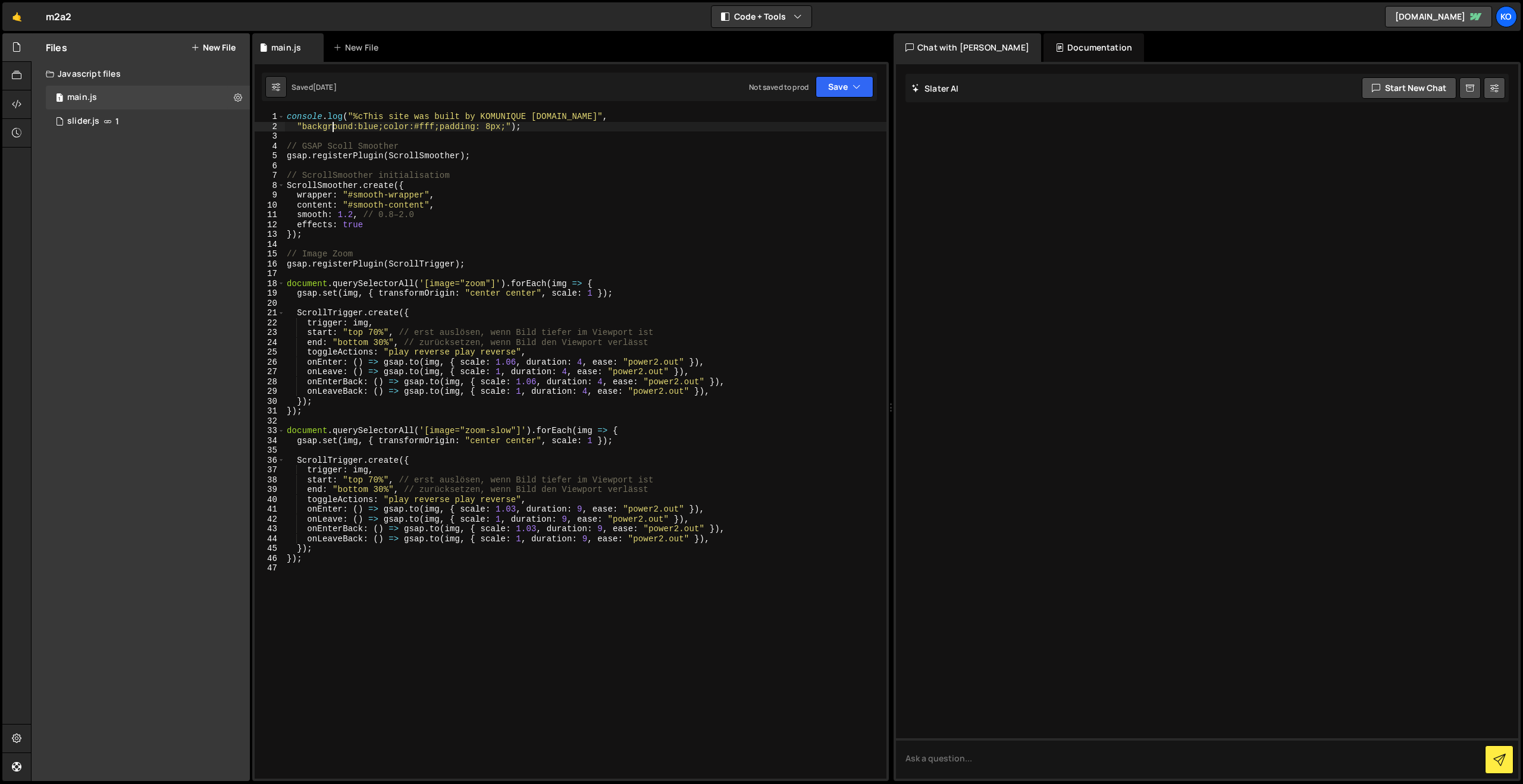
click at [332, 124] on div "console . log ( "%cThis site was built by KOMUNIQUE [DOMAIN_NAME]" , "backgroun…" at bounding box center [586, 455] width 603 height 687
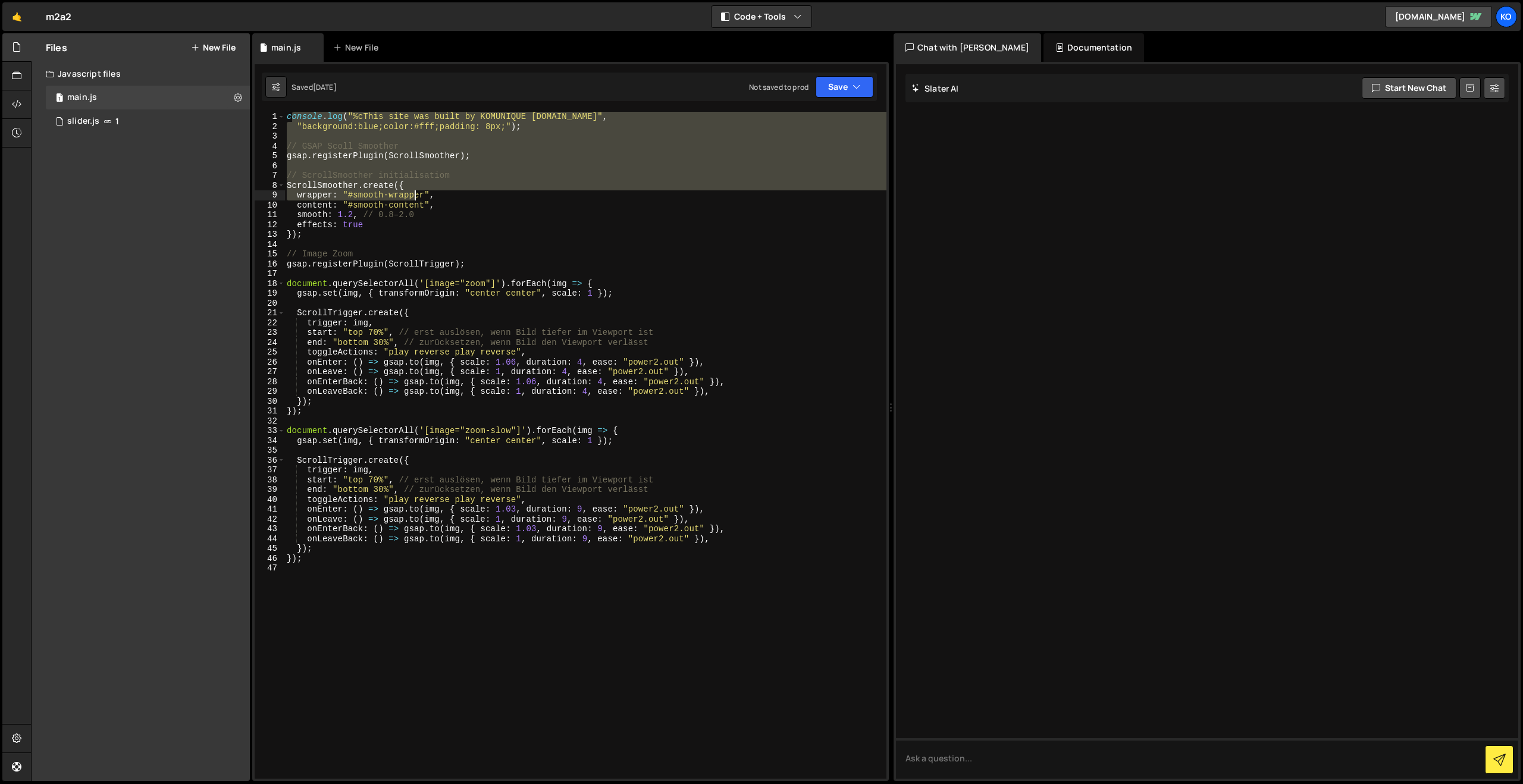
drag, startPoint x: 289, startPoint y: 115, endPoint x: 413, endPoint y: 196, distance: 148.1
click at [413, 196] on div "console . log ( "%cThis site was built by KOMUNIQUE [DOMAIN_NAME]" , "backgroun…" at bounding box center [586, 455] width 603 height 687
click at [303, 99] on div "Saved [DATE] Not saved to prod Upgrade to Edit Save Save to Staging S Saved [DA…" at bounding box center [570, 86] width 615 height 28
click at [294, 110] on div "1 Type cmd + s to save your Javascript file. הההההההההההההההההההההההההההההההההה…" at bounding box center [570, 420] width 637 height 719
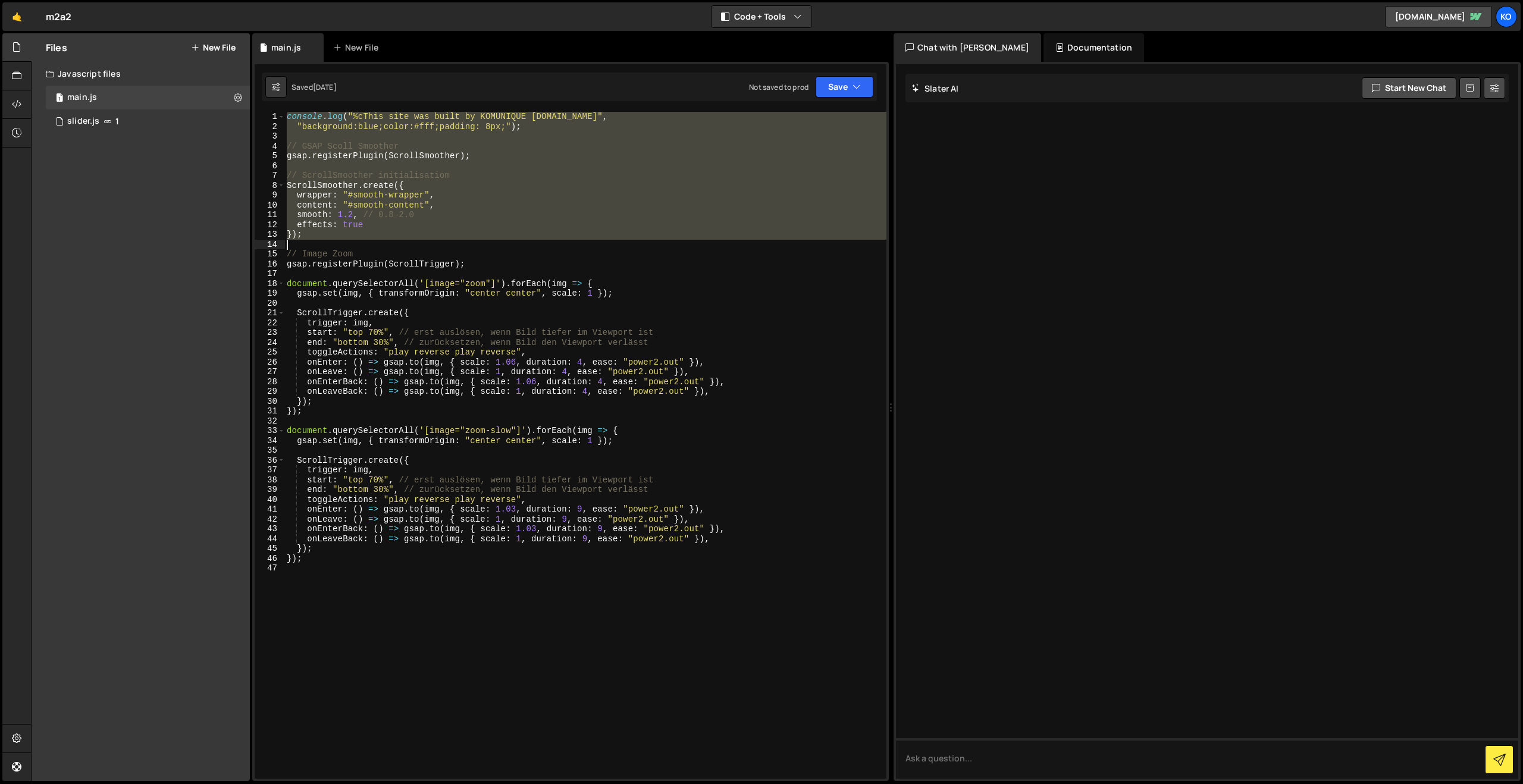
drag, startPoint x: 288, startPoint y: 115, endPoint x: 411, endPoint y: 241, distance: 176.1
click at [411, 241] on div "console . log ( "%cThis site was built by KOMUNIQUE [DOMAIN_NAME]" , "backgroun…" at bounding box center [586, 455] width 603 height 687
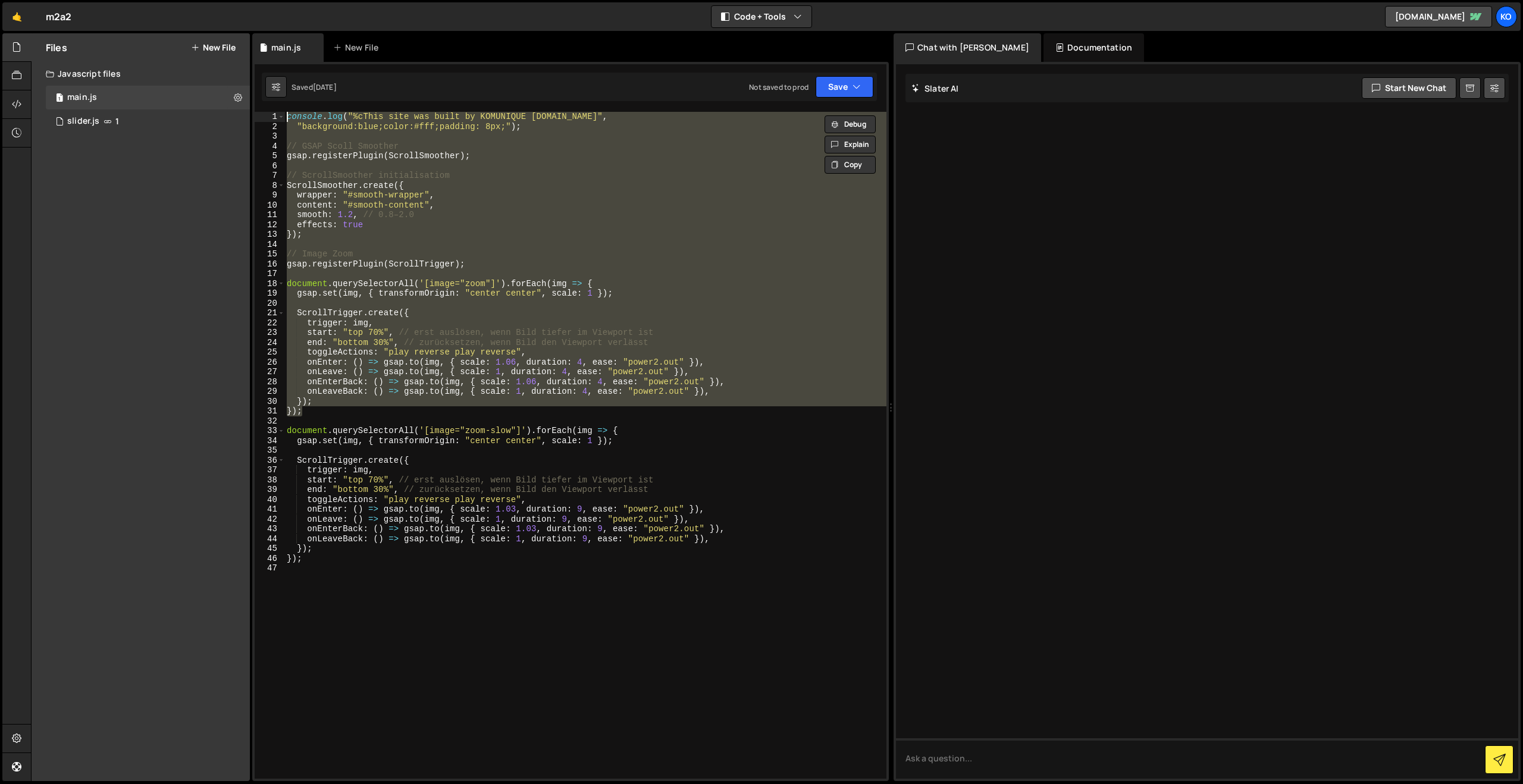
drag, startPoint x: 310, startPoint y: 415, endPoint x: 288, endPoint y: 118, distance: 297.8
click at [288, 118] on div "console . log ( "%cThis site was built by KOMUNIQUE [DOMAIN_NAME]" , "backgroun…" at bounding box center [586, 455] width 603 height 687
type textarea "console.log("%cThis site was built by KOMUNIQUE [DOMAIN_NAME]", "background:blu…"
click at [15, 23] on link "🤙" at bounding box center [17, 17] width 29 height 28
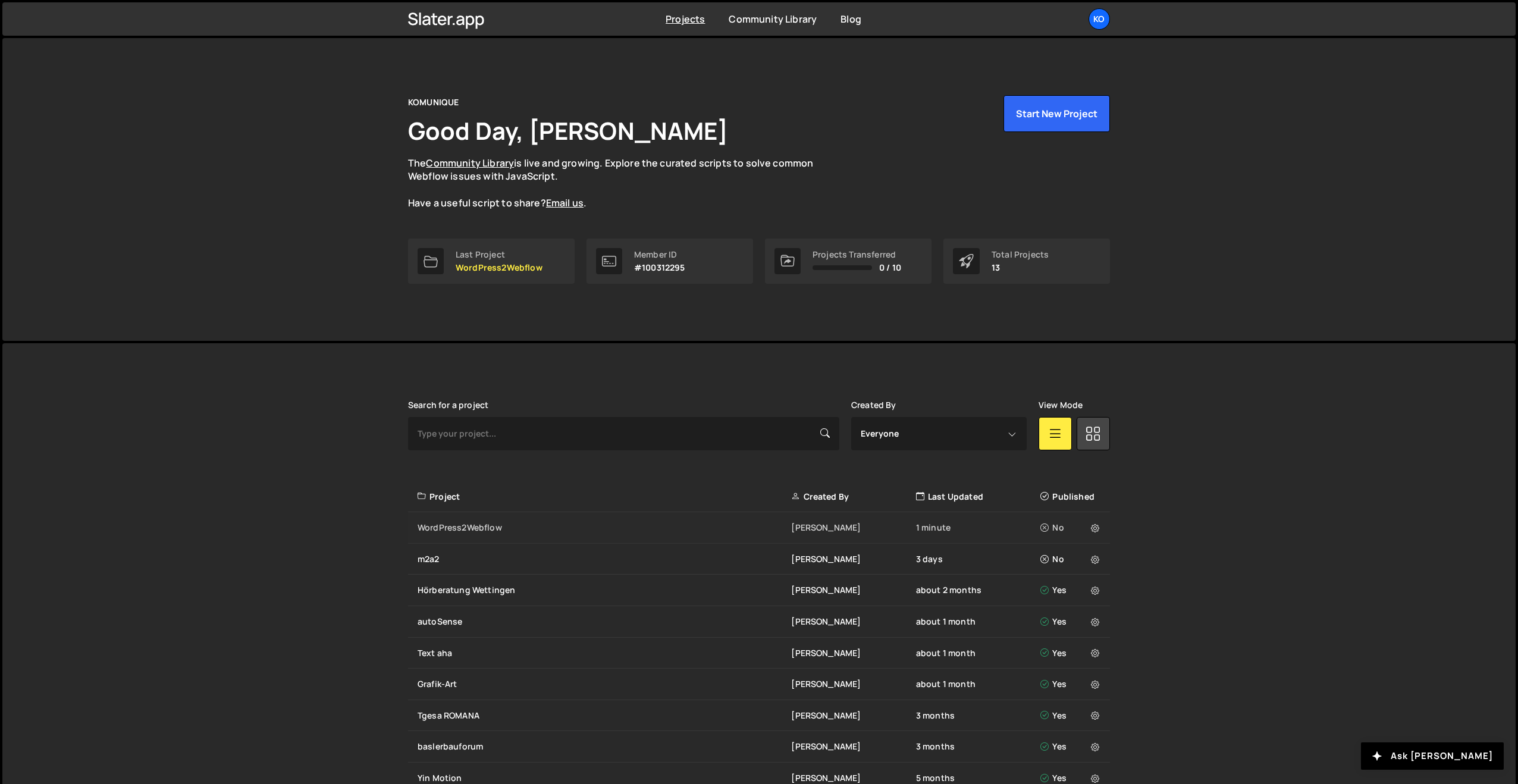
click at [496, 522] on div "WordPress2Webflow" at bounding box center [604, 527] width 374 height 12
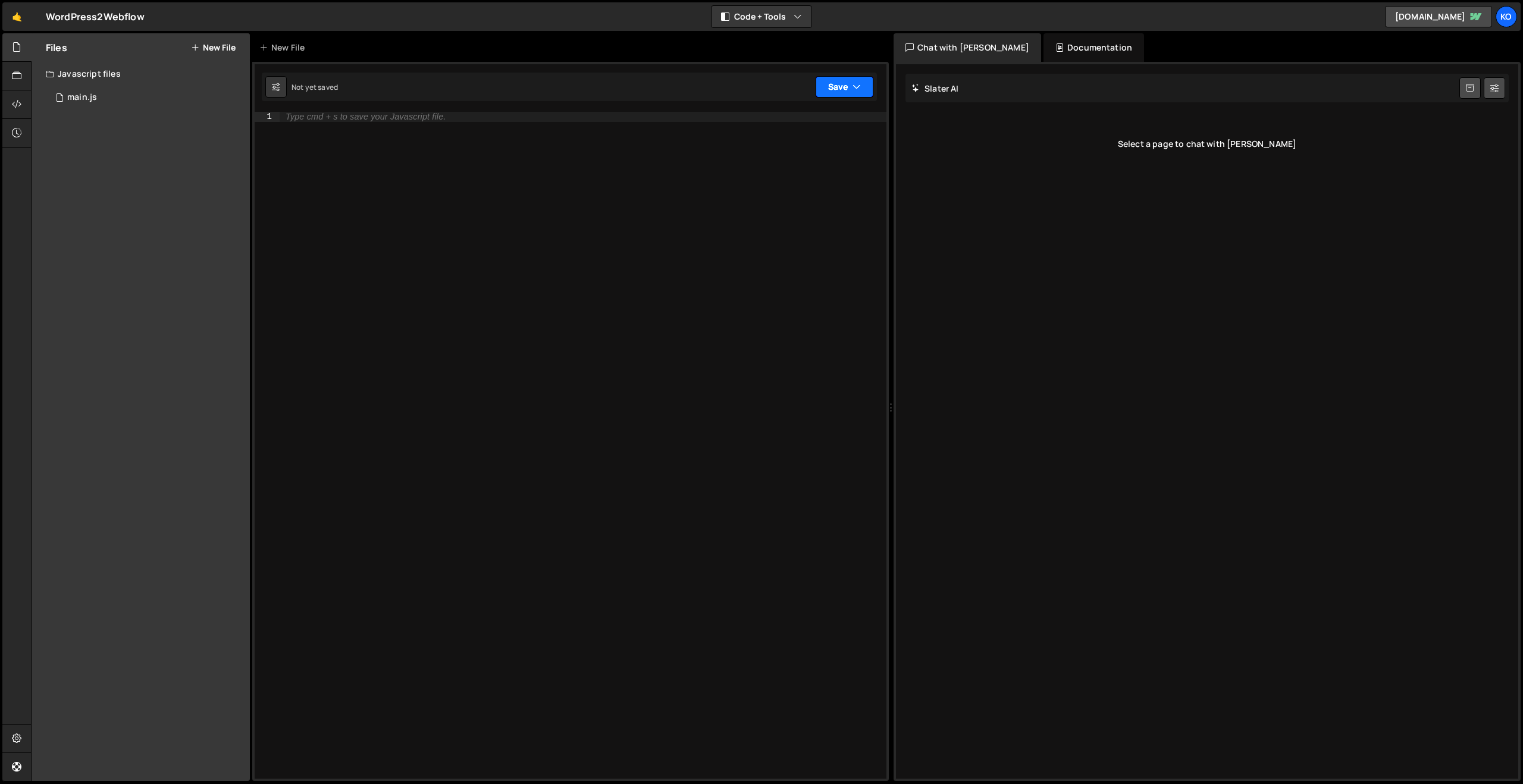
click at [838, 92] on button "Save" at bounding box center [844, 86] width 58 height 21
click at [522, 155] on div "Type cmd + s to save your Javascript file." at bounding box center [582, 455] width 607 height 687
paste textarea "});"
type textarea "});"
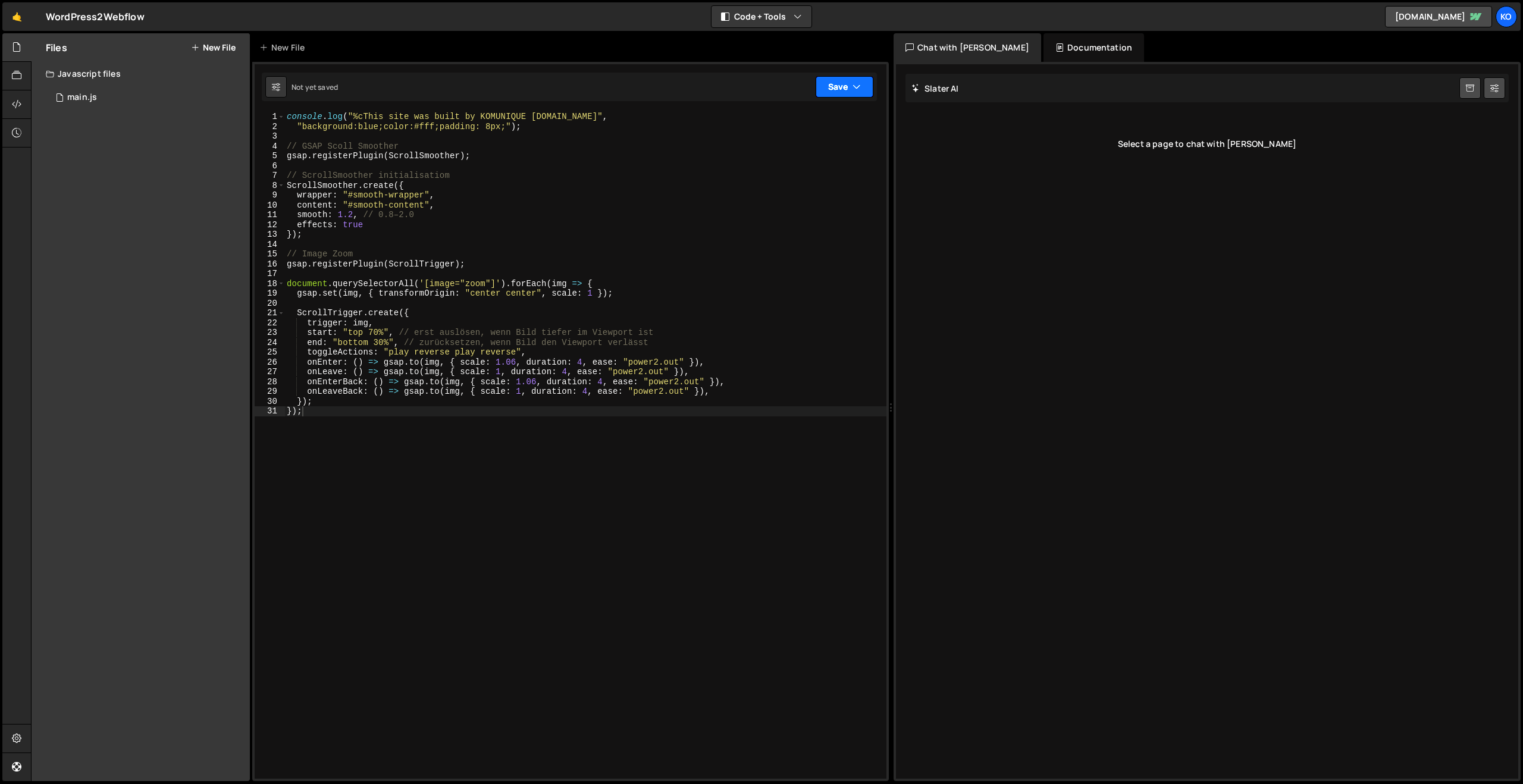
click at [827, 87] on button "Save" at bounding box center [844, 86] width 58 height 21
click at [766, 123] on div "Not saved" at bounding box center [804, 129] width 124 height 15
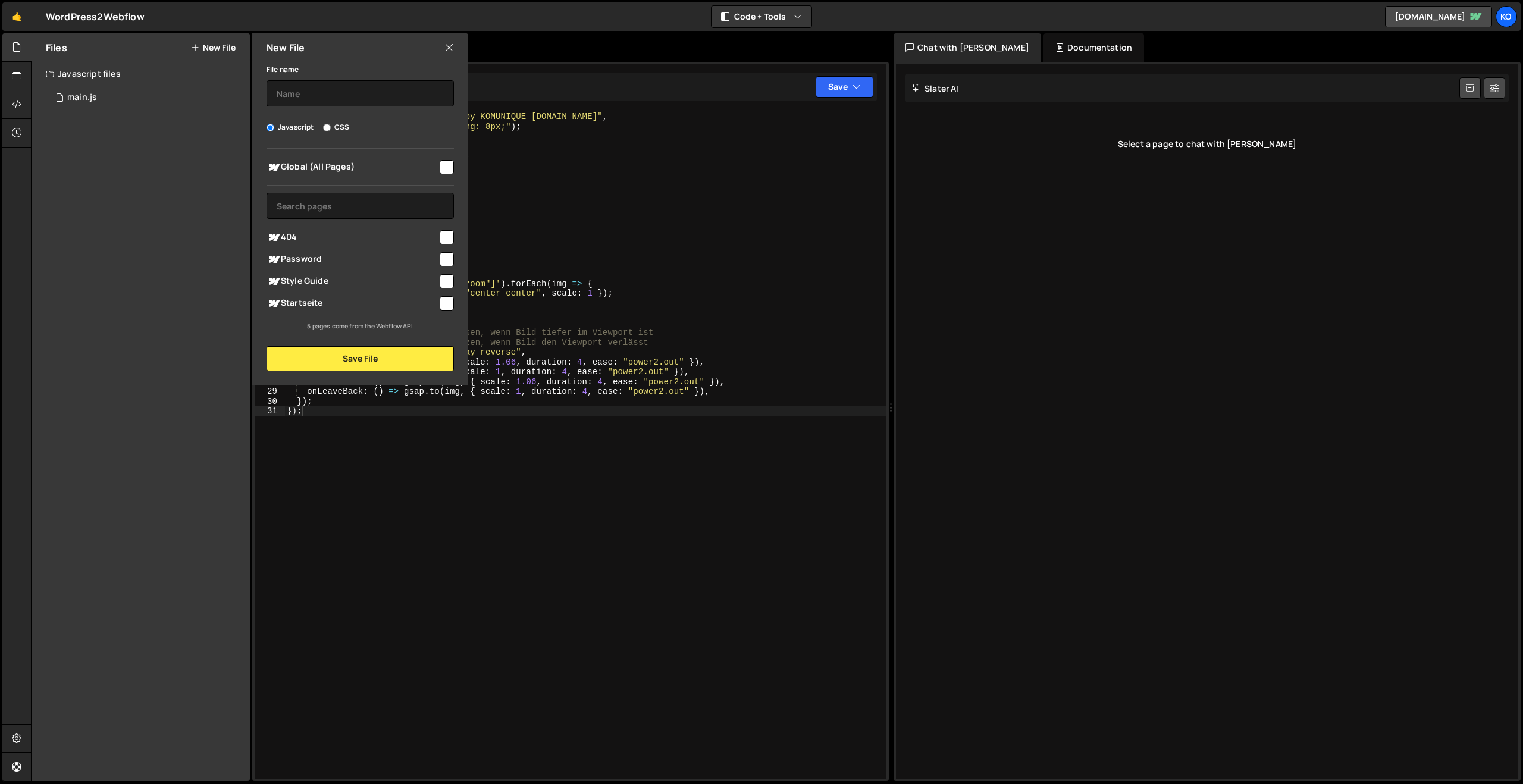
click at [443, 168] on input "checkbox" at bounding box center [447, 167] width 15 height 15
checkbox input "true"
click at [362, 364] on button "Save File" at bounding box center [360, 358] width 187 height 25
click at [323, 85] on input "text" at bounding box center [360, 93] width 187 height 27
click at [498, 556] on div "console . log ( "%cThis site was built by KOMUNIQUE [DOMAIN_NAME]" , "backgroun…" at bounding box center [586, 455] width 603 height 687
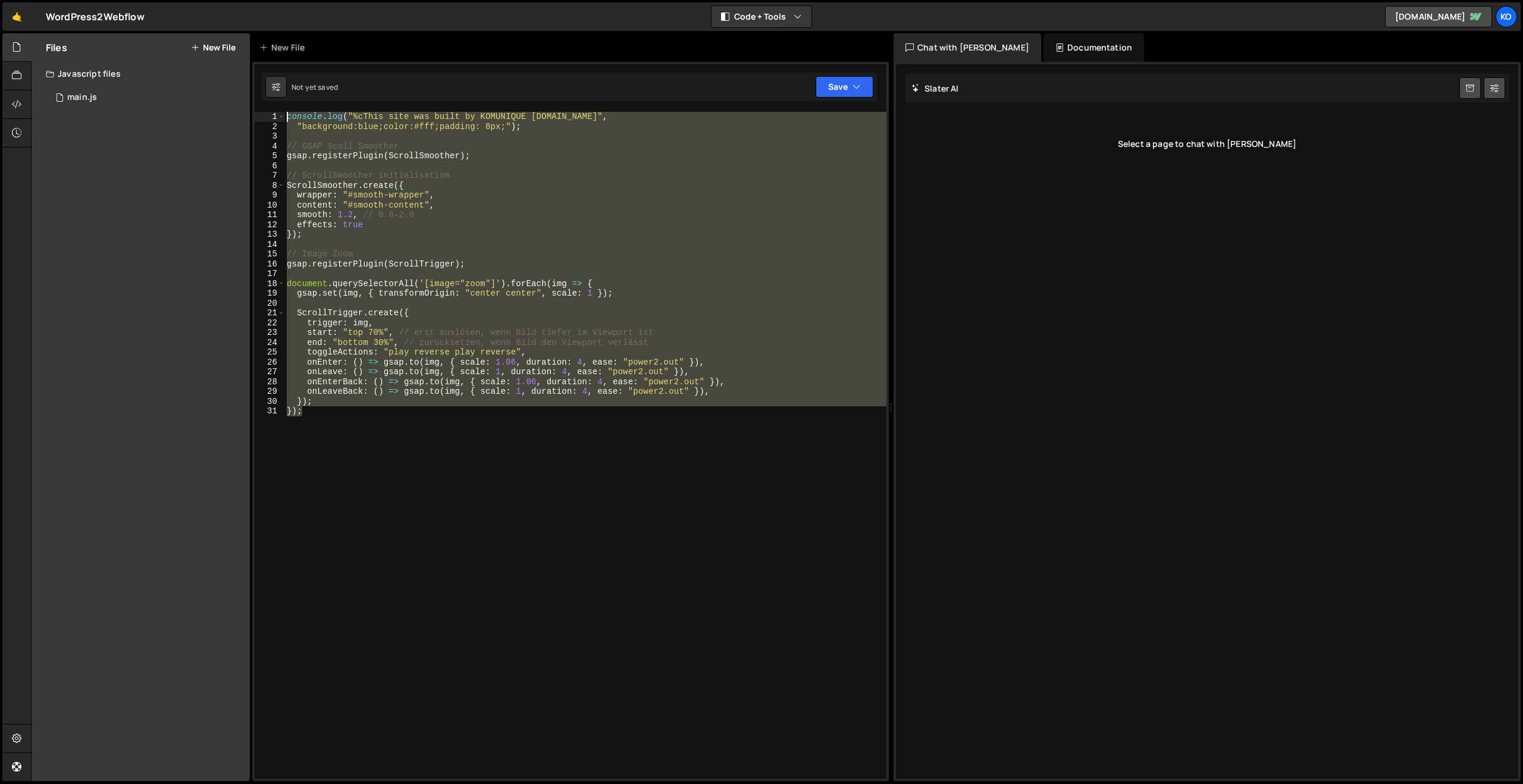
drag, startPoint x: 320, startPoint y: 417, endPoint x: 256, endPoint y: 105, distance: 318.5
click at [256, 105] on div "}); 1 2 3 4 5 6 7 8 9 10 11 12 13 14 15 16 17 18 19 20 21 22 23 24 25 26 27 28 …" at bounding box center [570, 420] width 637 height 719
type textarea "console.log("%cThis site was built by KOMUNIQUE [DOMAIN_NAME]", "background:blu…"
click at [63, 97] on div "1 main.js 0" at bounding box center [148, 97] width 204 height 24
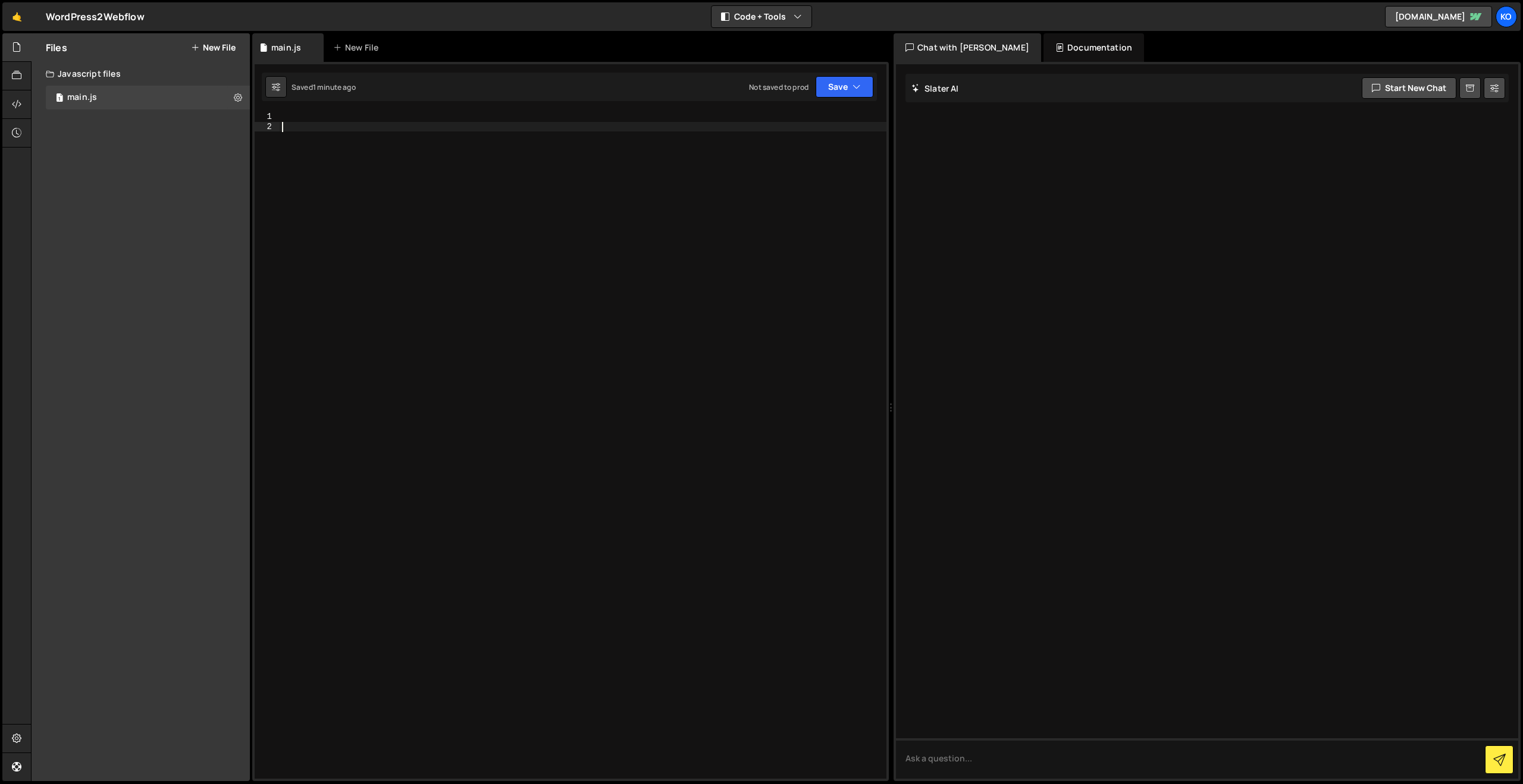
click at [327, 126] on div at bounding box center [582, 455] width 607 height 687
paste textarea "});"
type textarea "});"
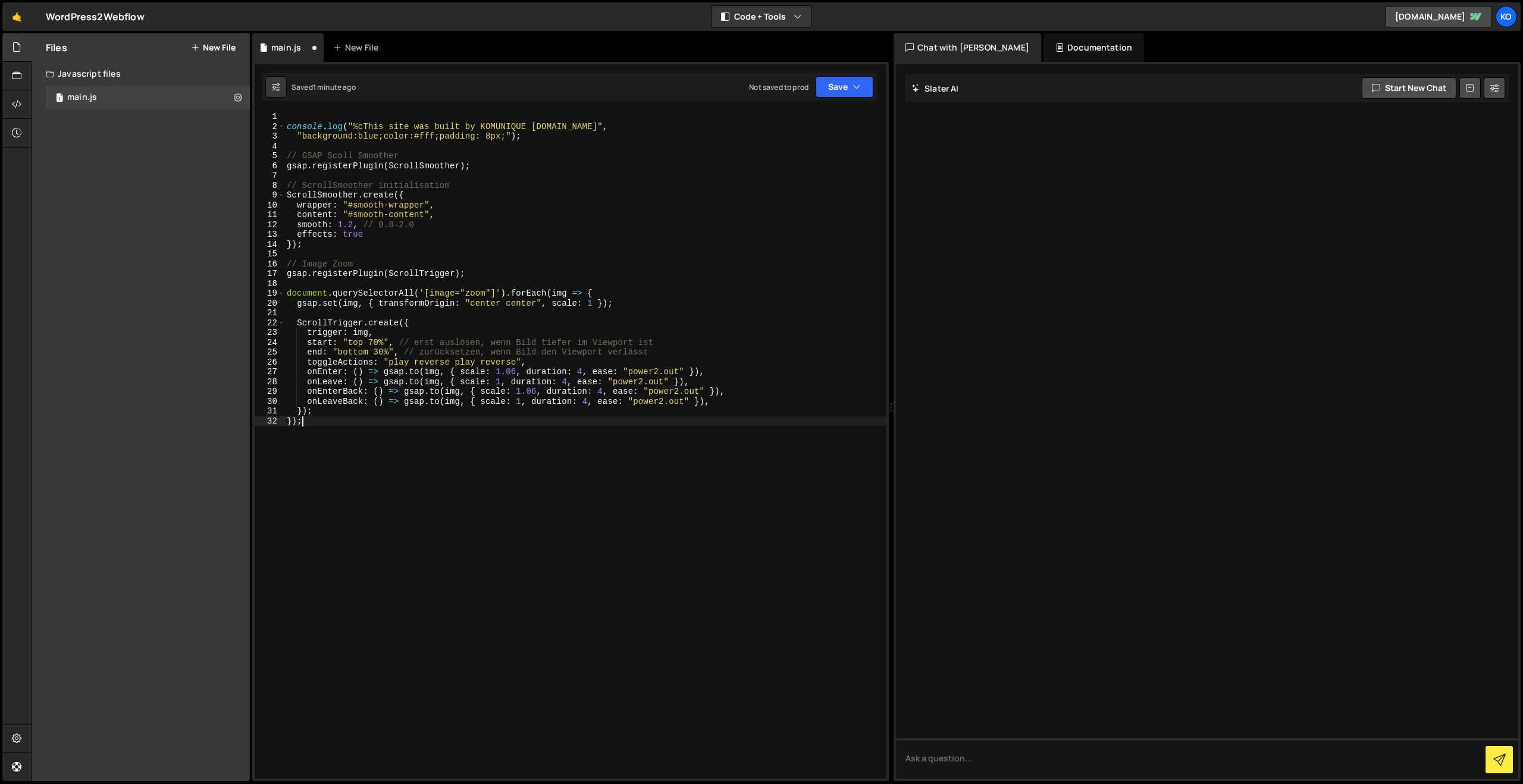
click at [305, 118] on div "console . log ( "%cThis site was built by KOMUNIQUE [DOMAIN_NAME]" , "backgroun…" at bounding box center [586, 455] width 603 height 687
click at [282, 123] on span at bounding box center [281, 127] width 6 height 10
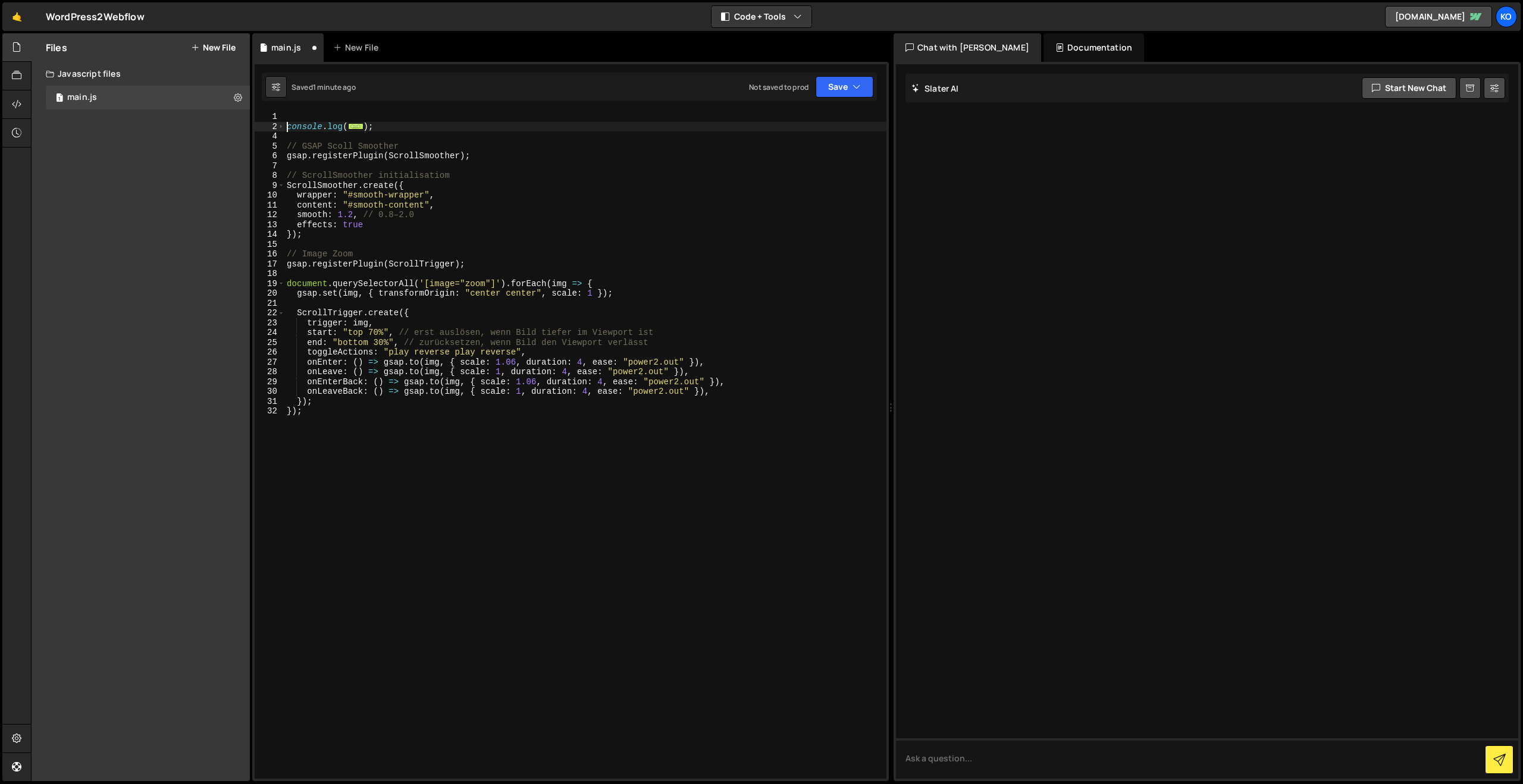
click at [287, 129] on div "console . log ( ... ) ; // GSAP Scoll Smoother gsap . registerPlugin ( ScrollSm…" at bounding box center [586, 455] width 603 height 687
click at [352, 129] on span "..." at bounding box center [355, 125] width 16 height 6
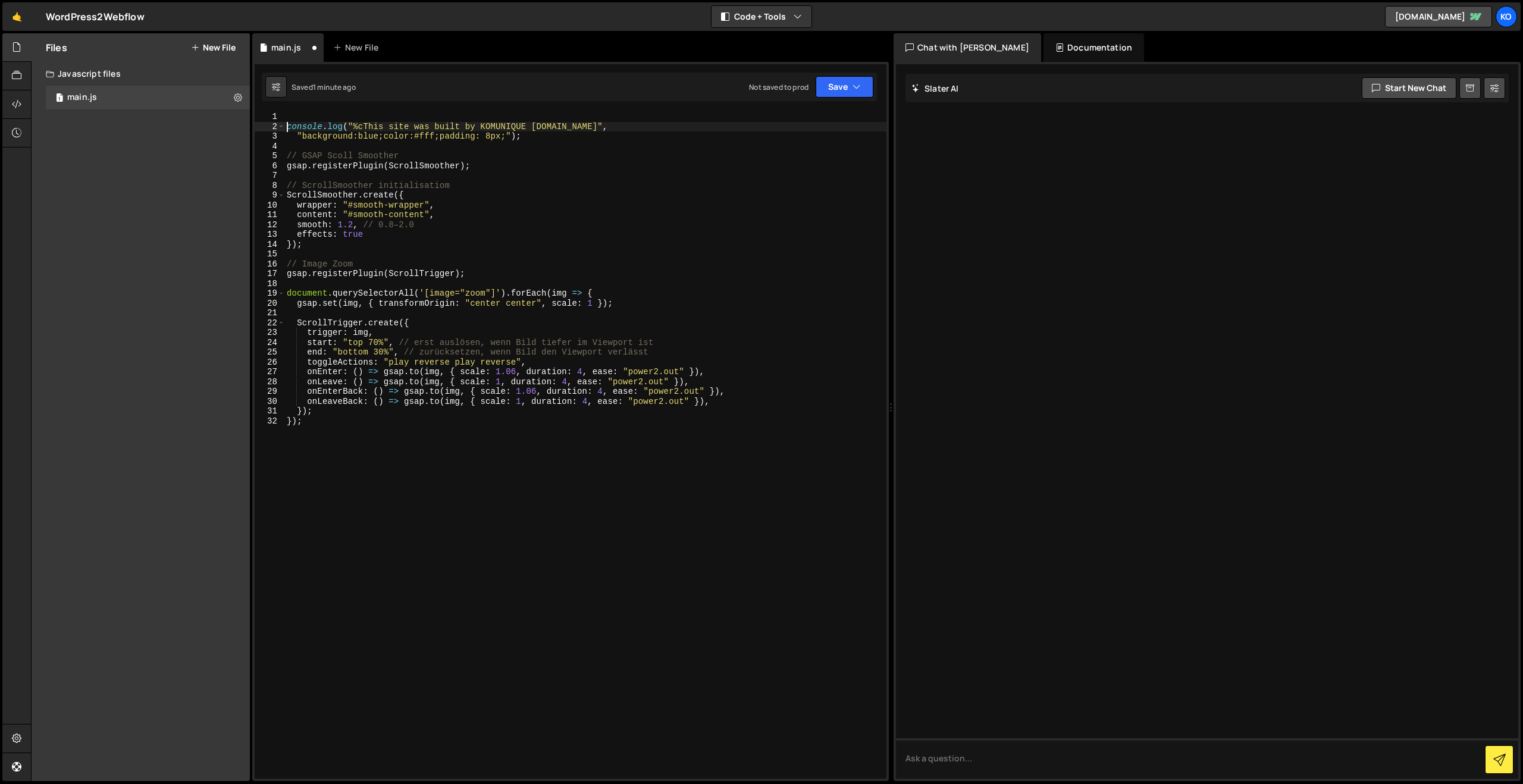
click at [285, 126] on div "console . log ( "%cThis site was built by KOMUNIQUE [DOMAIN_NAME]" , "backgroun…" at bounding box center [586, 455] width 603 height 687
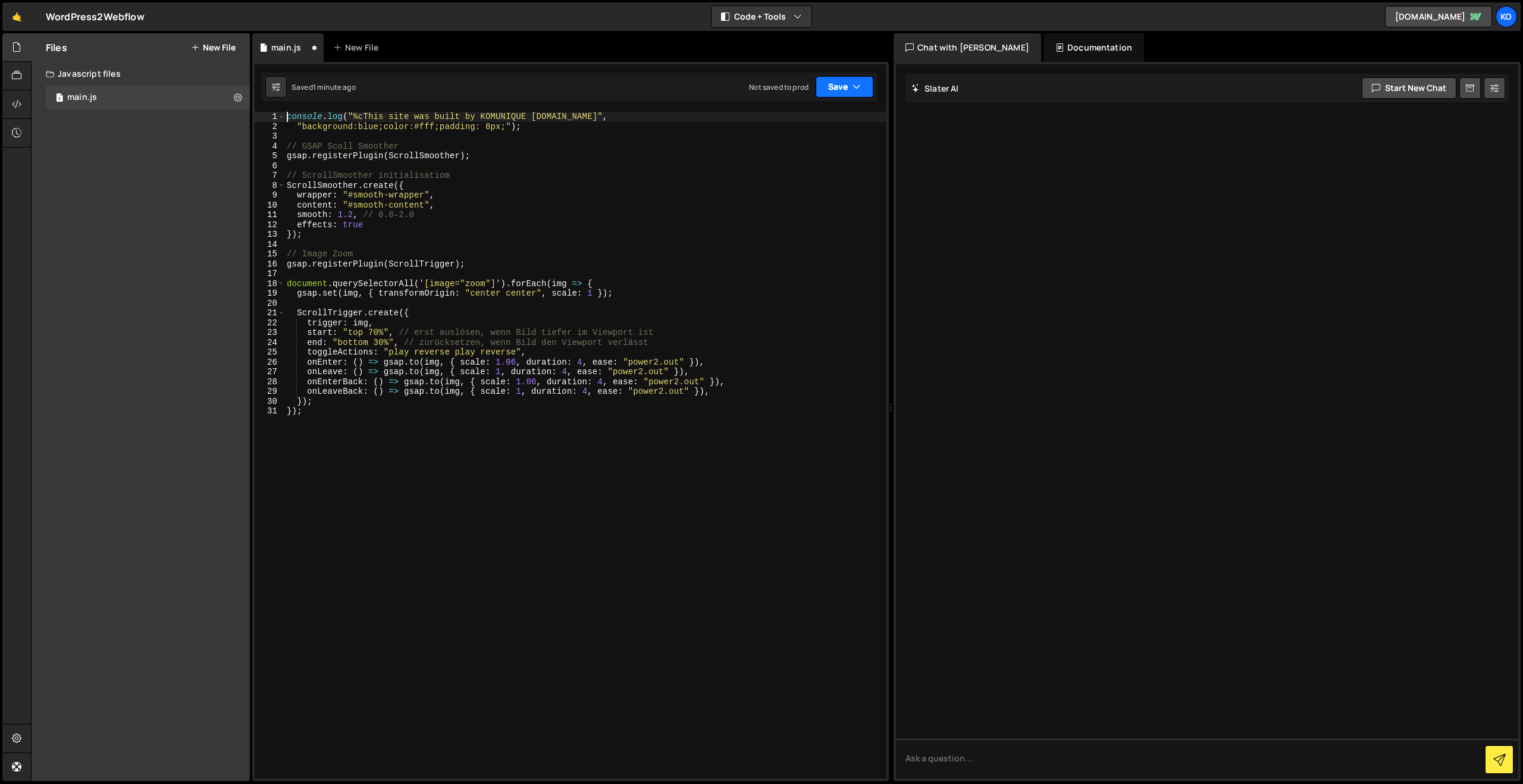
click at [829, 89] on button "Save" at bounding box center [844, 86] width 58 height 21
click at [795, 116] on div "Save to Staging S" at bounding box center [804, 116] width 124 height 12
drag, startPoint x: 355, startPoint y: 194, endPoint x: 424, endPoint y: 195, distance: 69.0
click at [424, 195] on div "console . log ( "%cThis site was built by KOMUNIQUE [DOMAIN_NAME]" , "backgroun…" at bounding box center [586, 455] width 603 height 687
drag, startPoint x: 355, startPoint y: 208, endPoint x: 425, endPoint y: 211, distance: 70.1
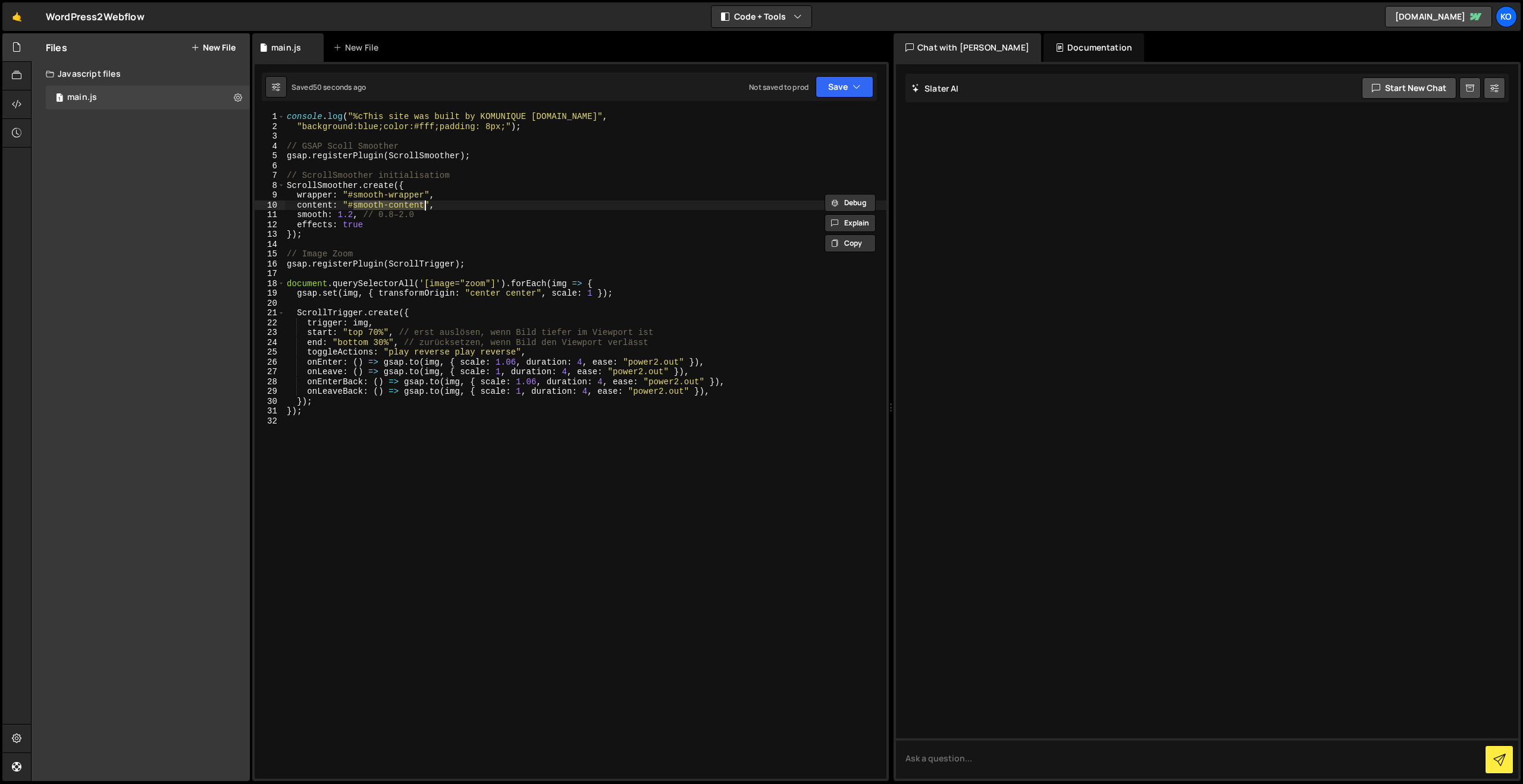
click at [423, 204] on div "console . log ( "%cThis site was built by KOMUNIQUE [DOMAIN_NAME]" , "backgroun…" at bounding box center [586, 455] width 603 height 687
type textarea "content: "#smooth-content","
